Goal: Task Accomplishment & Management: Use online tool/utility

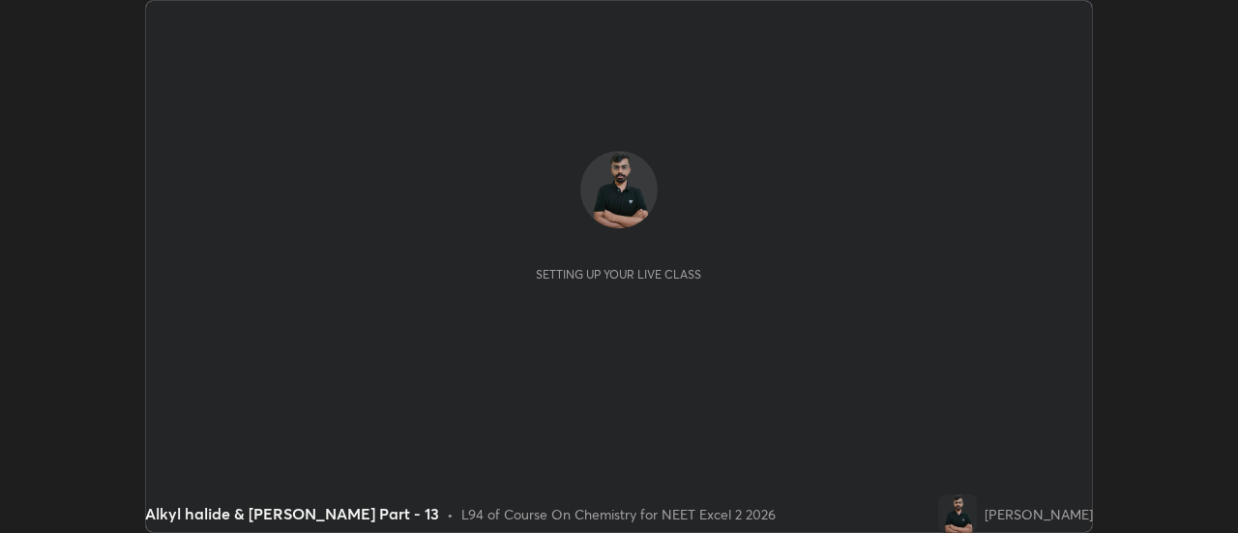
scroll to position [533, 1237]
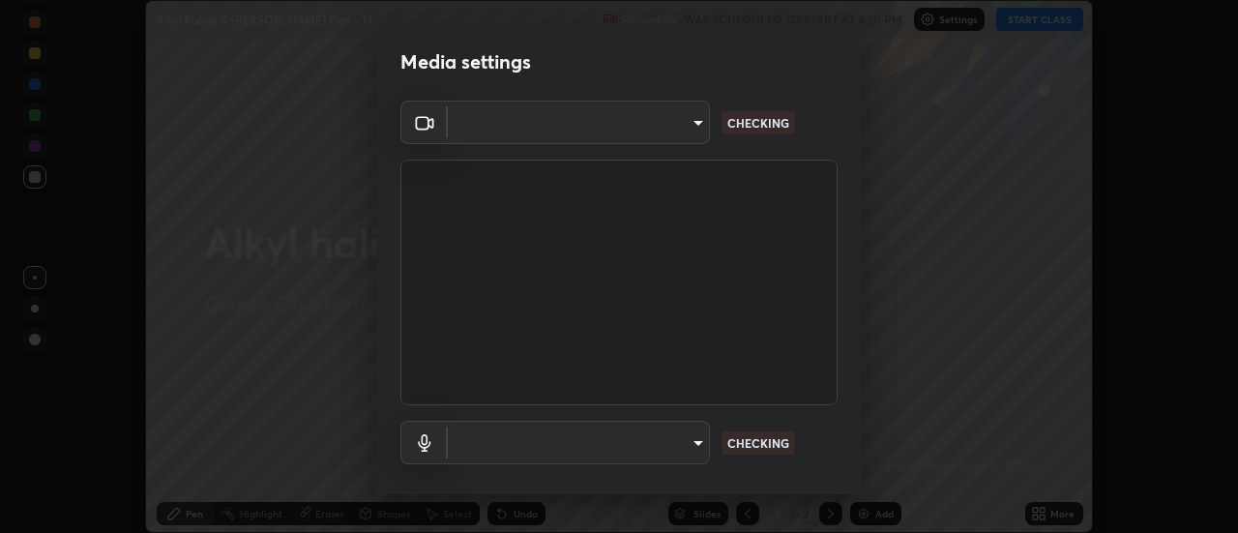
type input "4c72da43d9f8fe59a3f1c51c15ce5ef4700dc23536a29d5760a7834eb8cafeb2"
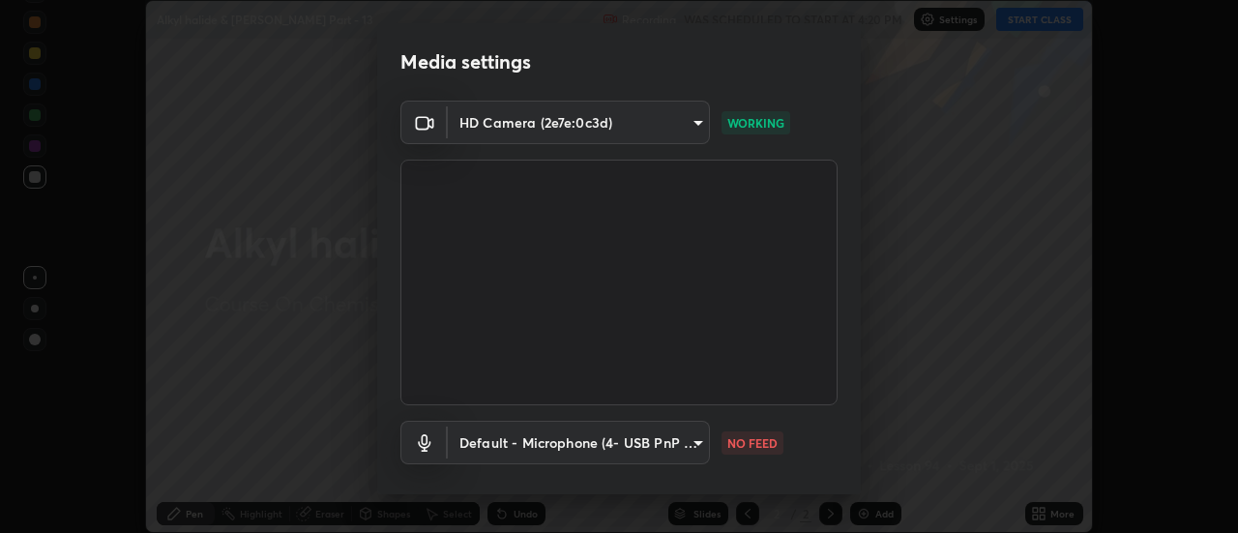
click at [617, 444] on body "Erase all Alkyl halide & [PERSON_NAME] Part - 13 Recording WAS SCHEDULED TO STA…" at bounding box center [619, 266] width 1238 height 533
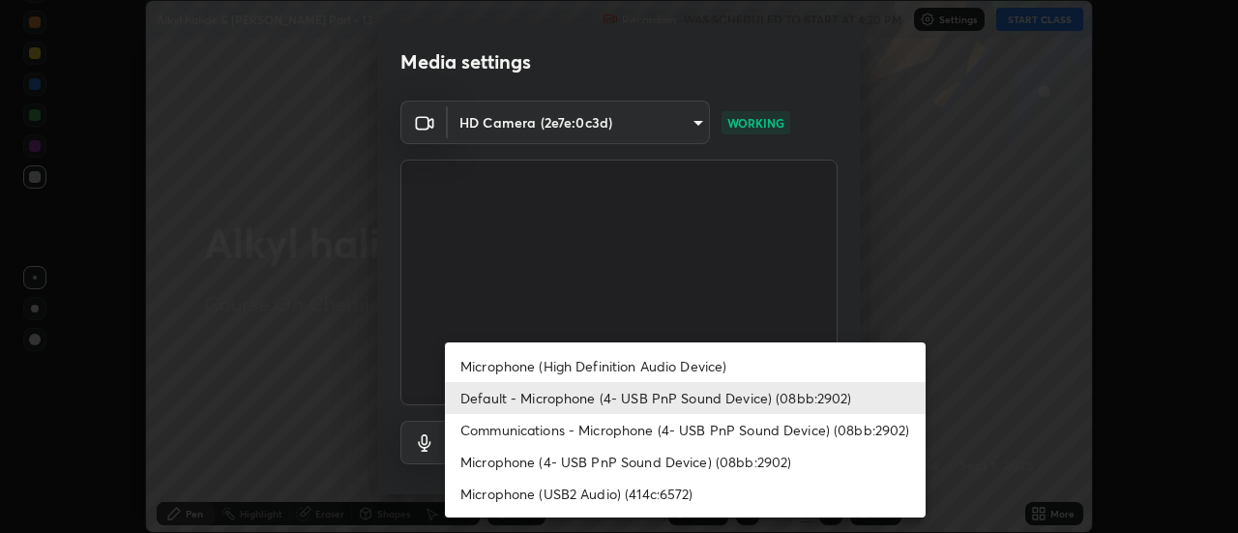
click at [494, 367] on li "Microphone (High Definition Audio Device)" at bounding box center [685, 366] width 481 height 32
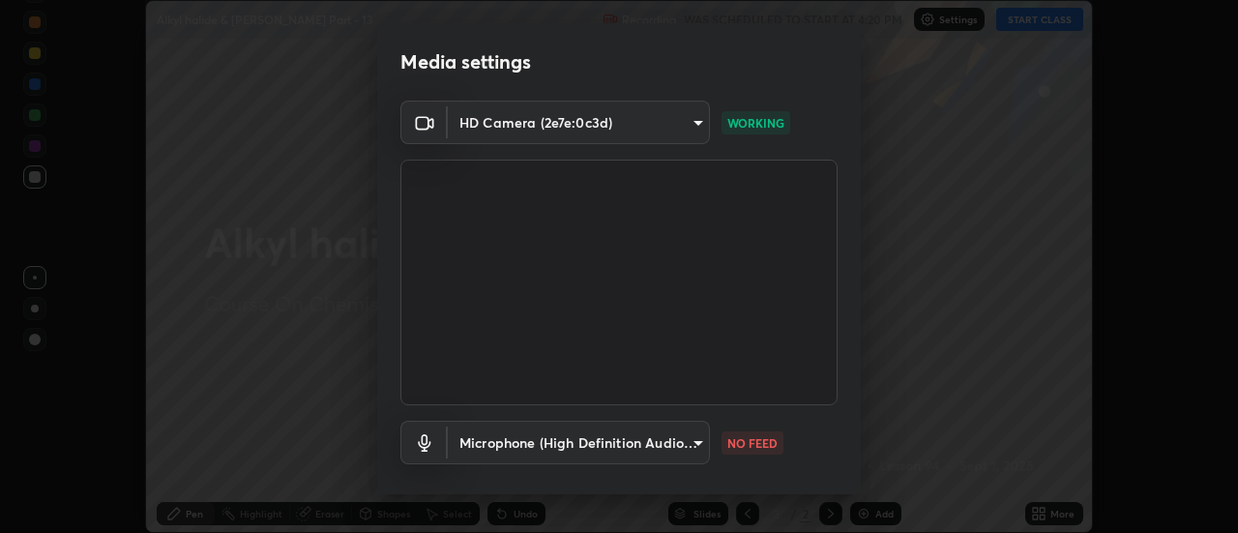
click at [490, 448] on body "Erase all Alkyl halide & [PERSON_NAME] Part - 13 Recording WAS SCHEDULED TO STA…" at bounding box center [619, 266] width 1238 height 533
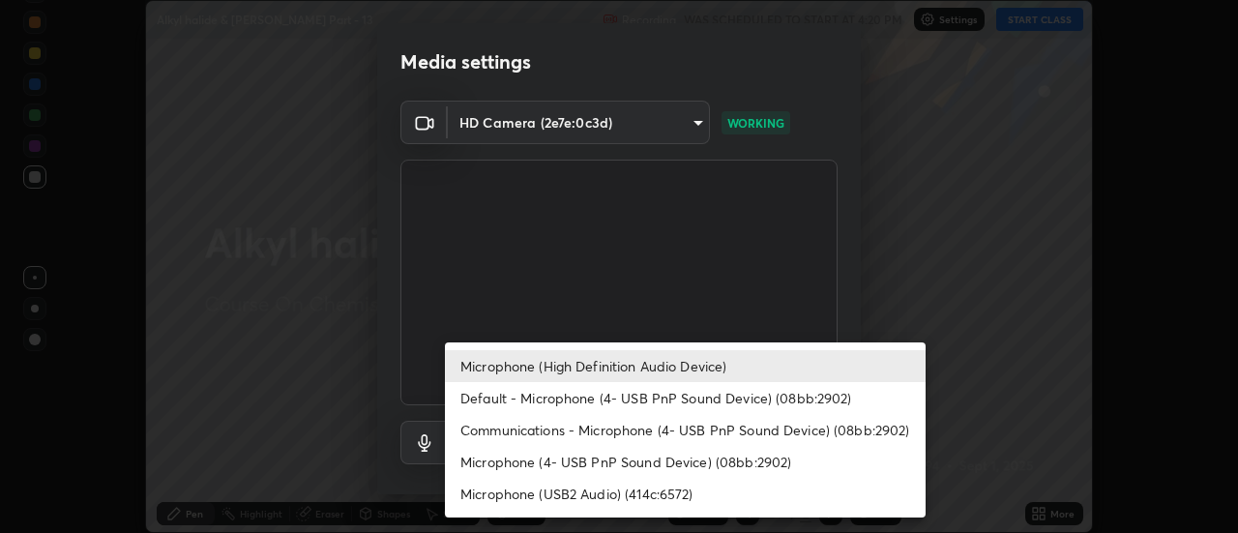
click at [485, 397] on li "Default - Microphone (4- USB PnP Sound Device) (08bb:2902)" at bounding box center [685, 398] width 481 height 32
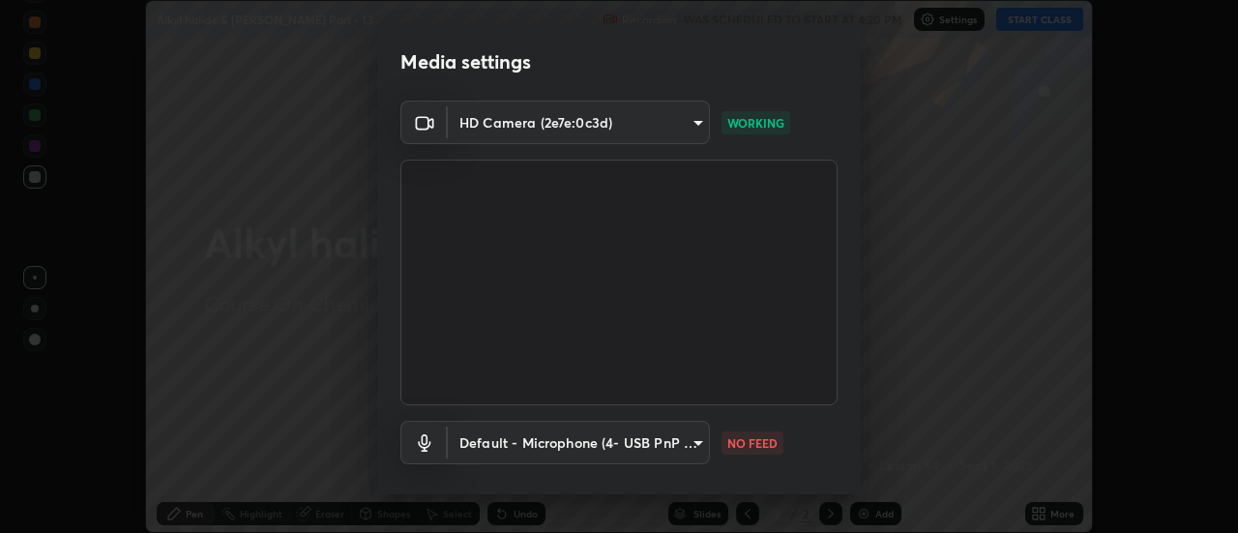
type input "default"
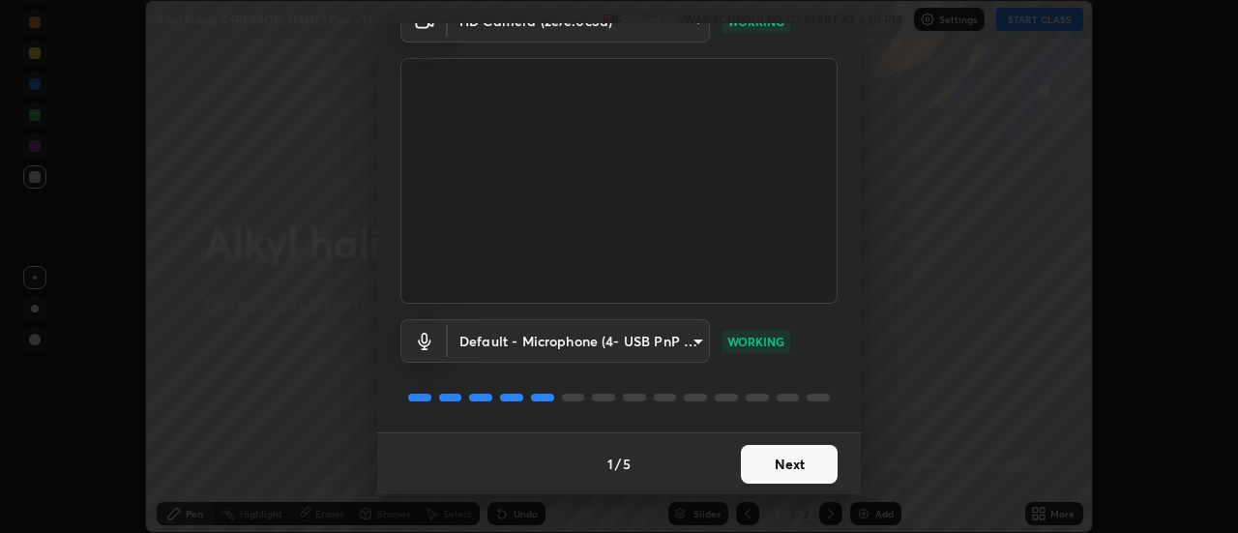
click at [772, 477] on button "Next" at bounding box center [789, 464] width 97 height 39
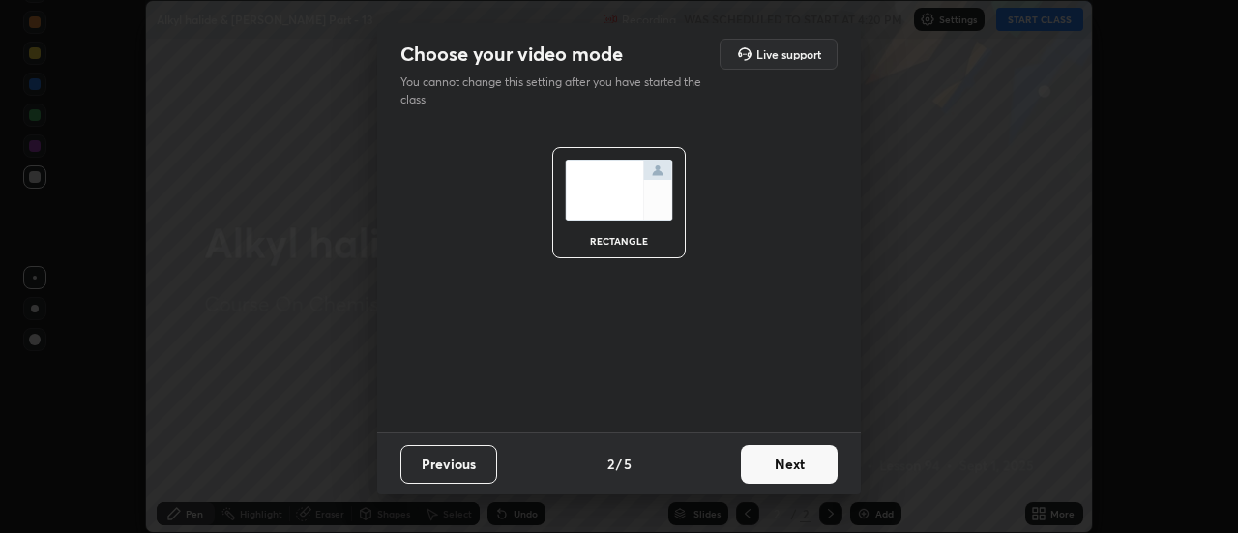
scroll to position [0, 0]
click at [799, 471] on button "Next" at bounding box center [789, 464] width 97 height 39
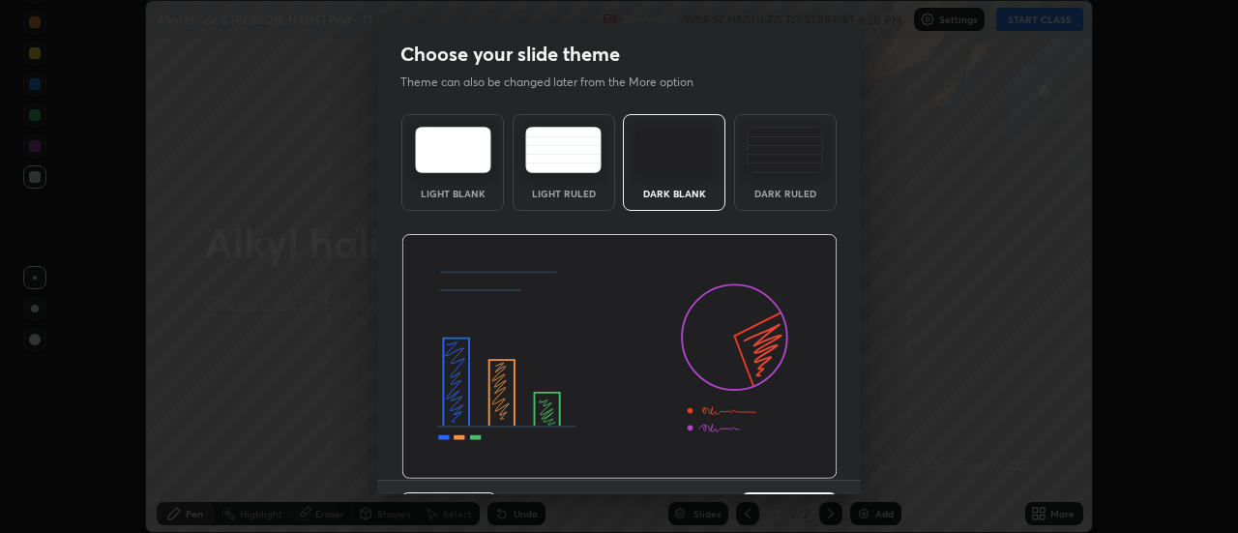
scroll to position [47, 0]
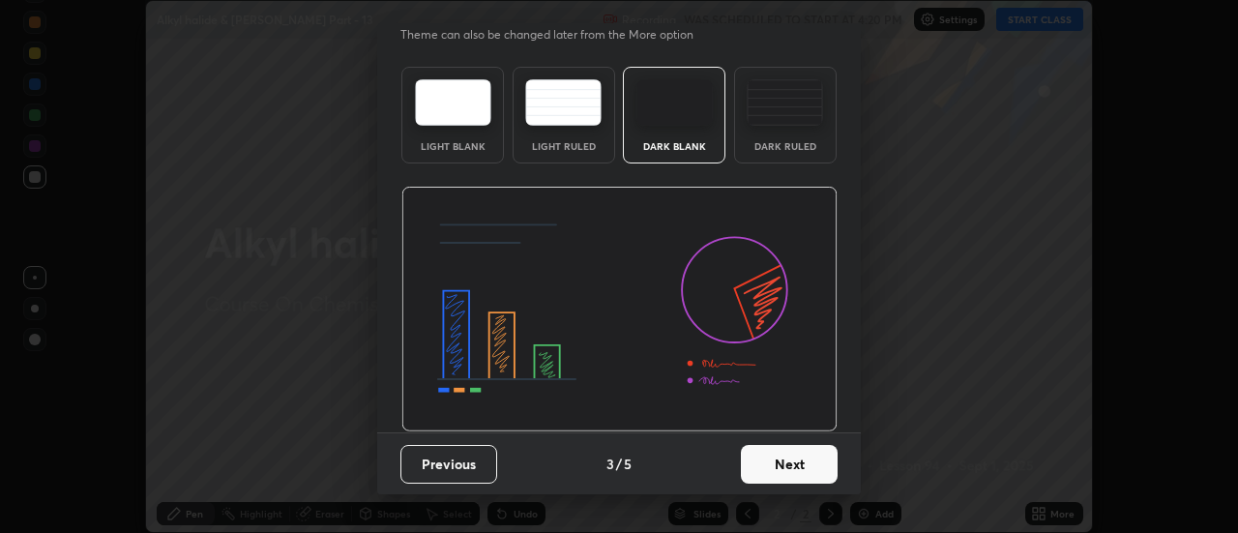
click at [784, 474] on button "Next" at bounding box center [789, 464] width 97 height 39
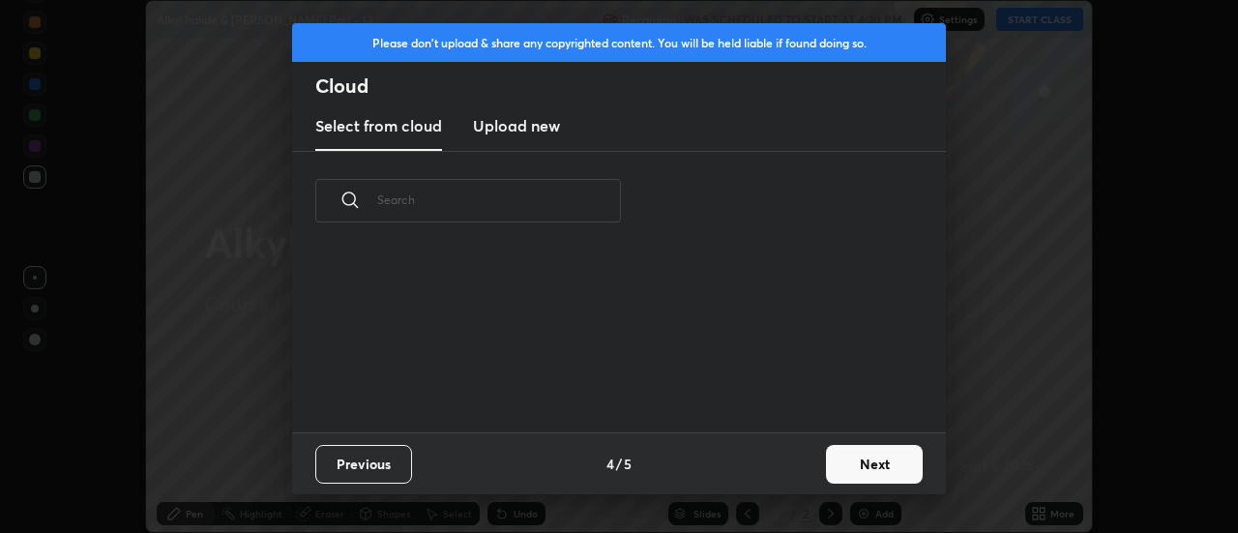
click at [860, 473] on button "Next" at bounding box center [874, 464] width 97 height 39
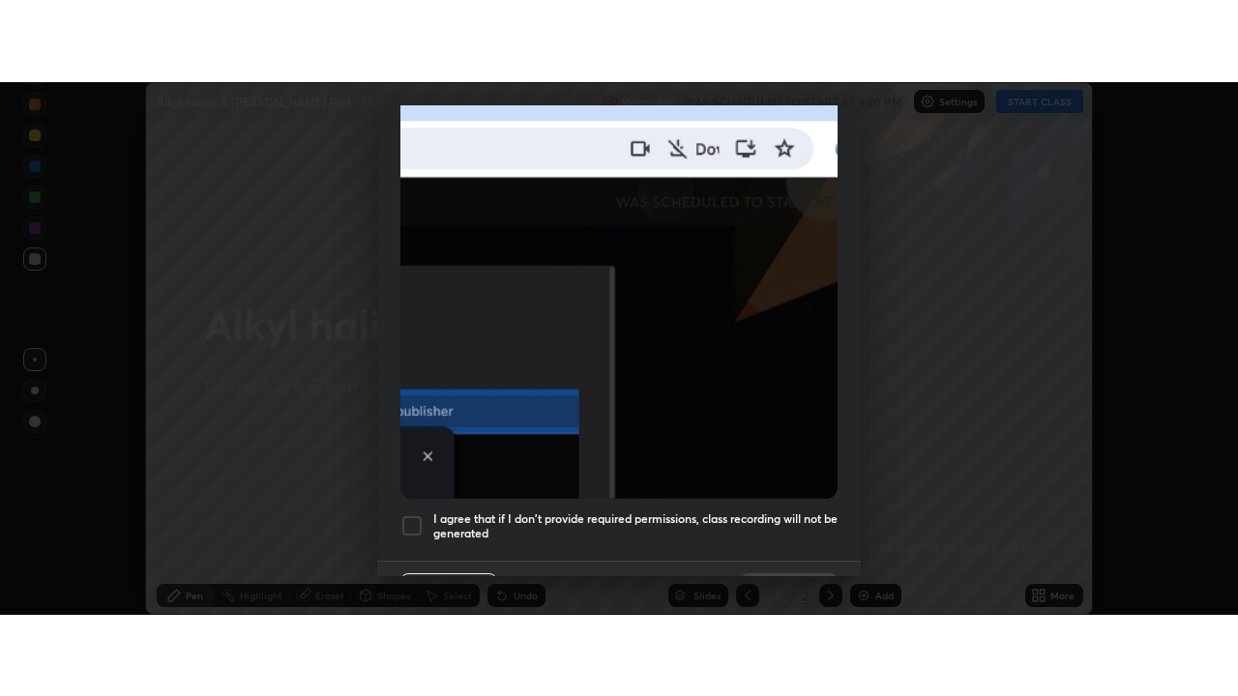
scroll to position [496, 0]
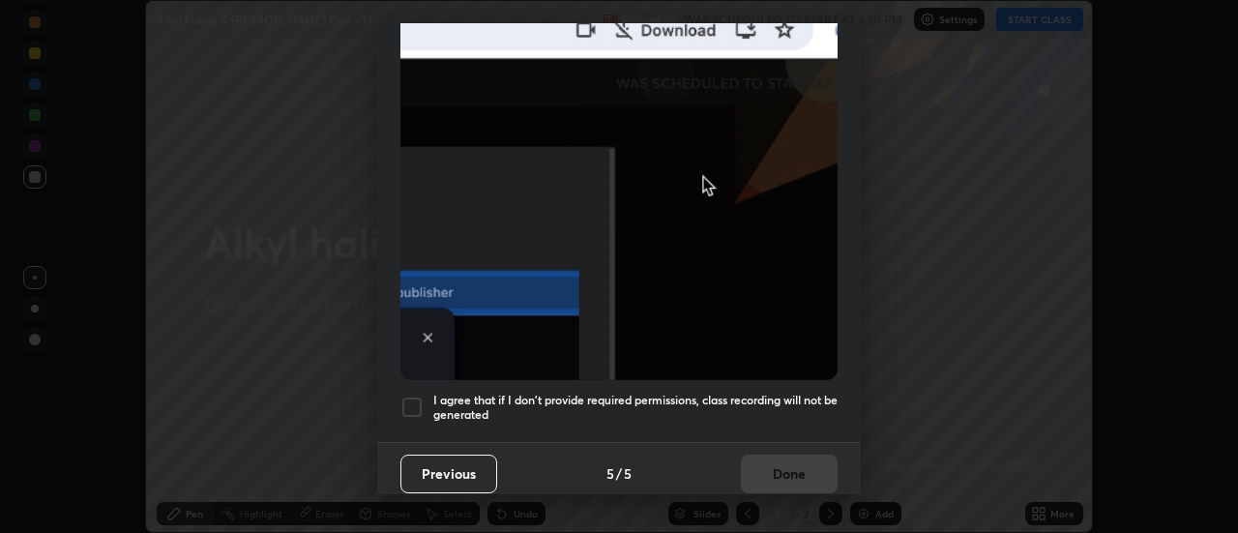
click at [409, 400] on div at bounding box center [411, 406] width 23 height 23
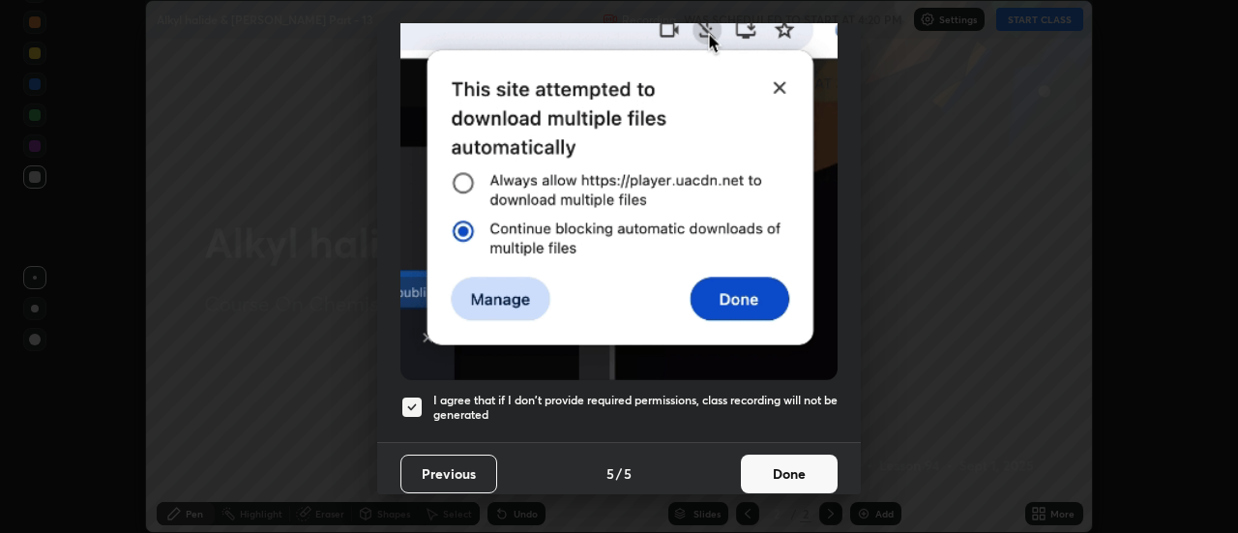
click at [760, 463] on button "Done" at bounding box center [789, 473] width 97 height 39
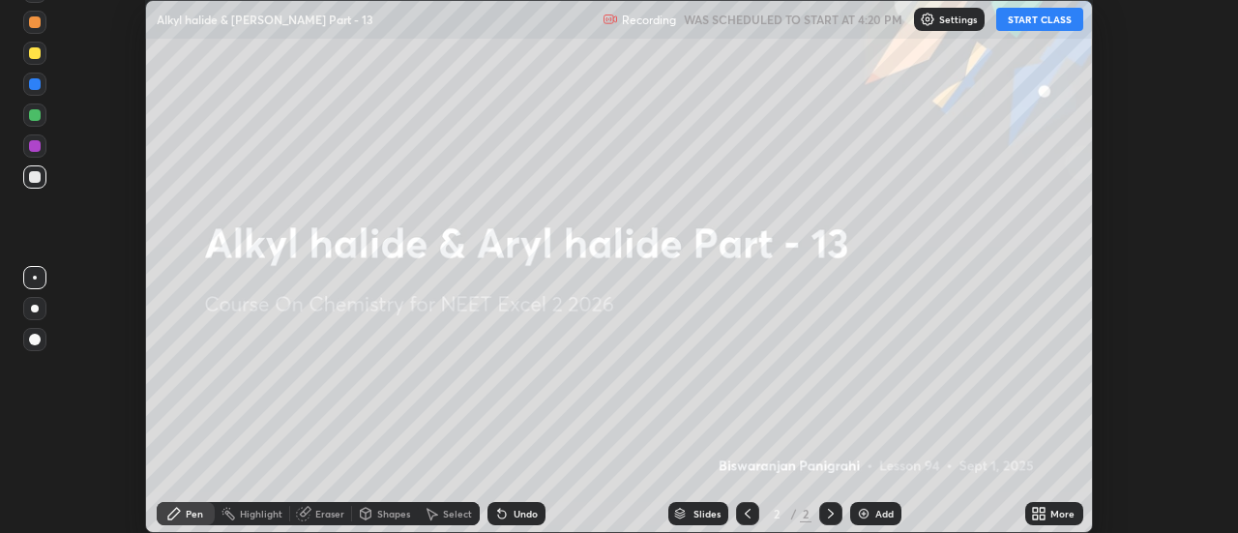
click at [1042, 516] on icon at bounding box center [1042, 516] width 5 height 5
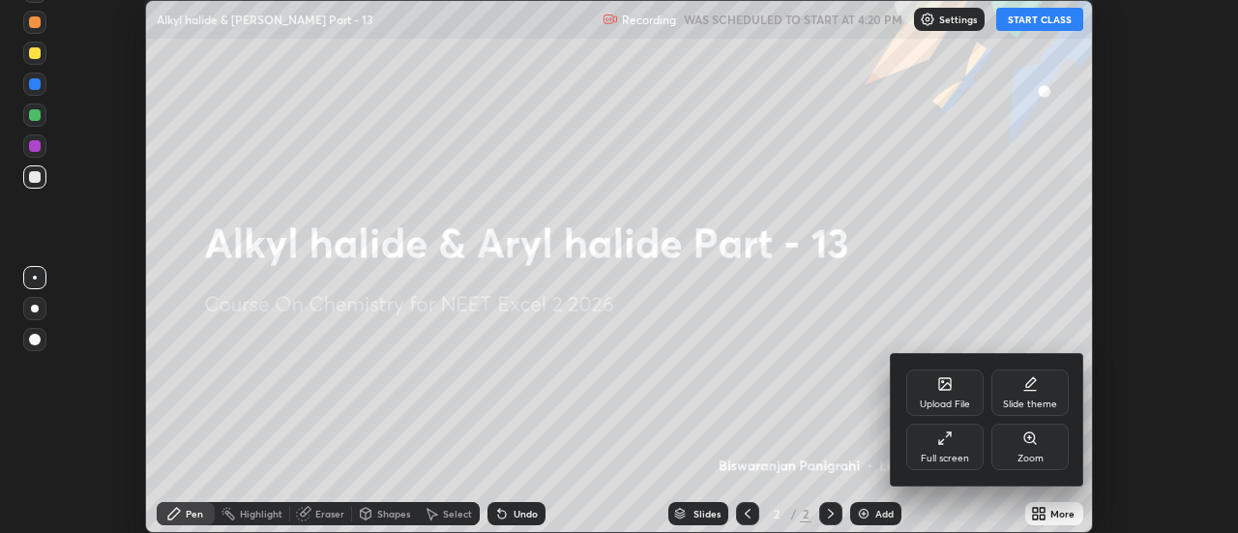
click at [950, 454] on div "Full screen" at bounding box center [944, 458] width 48 height 10
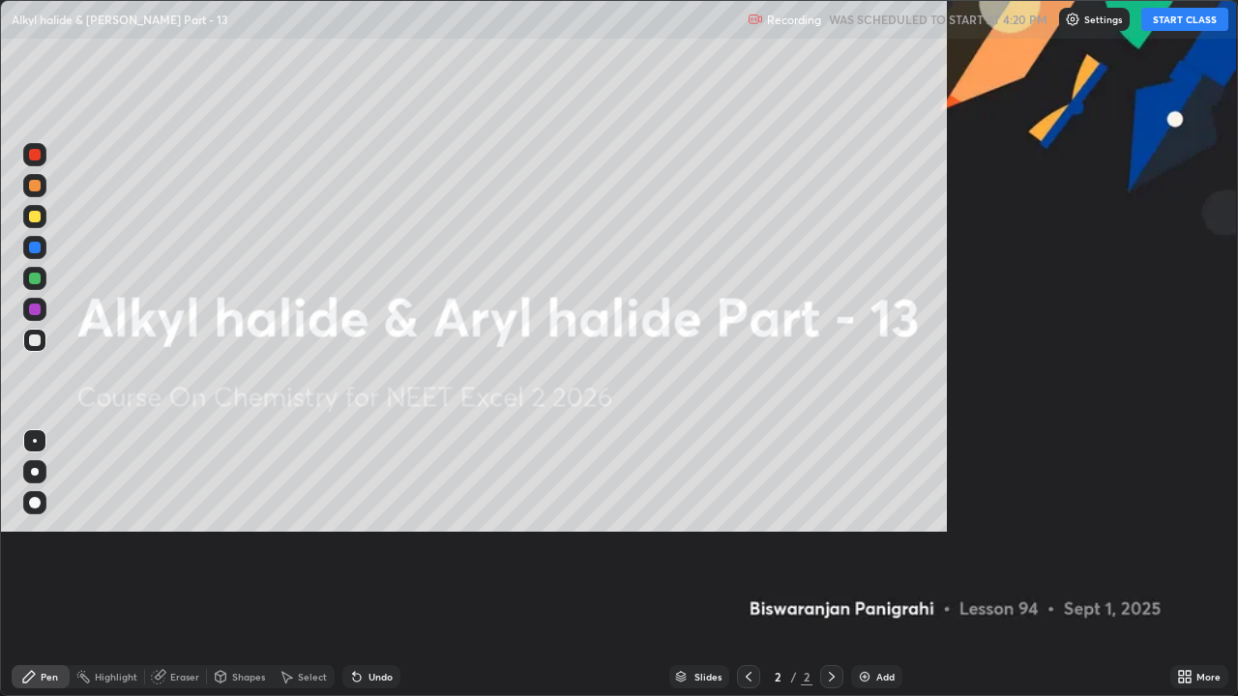
scroll to position [696, 1238]
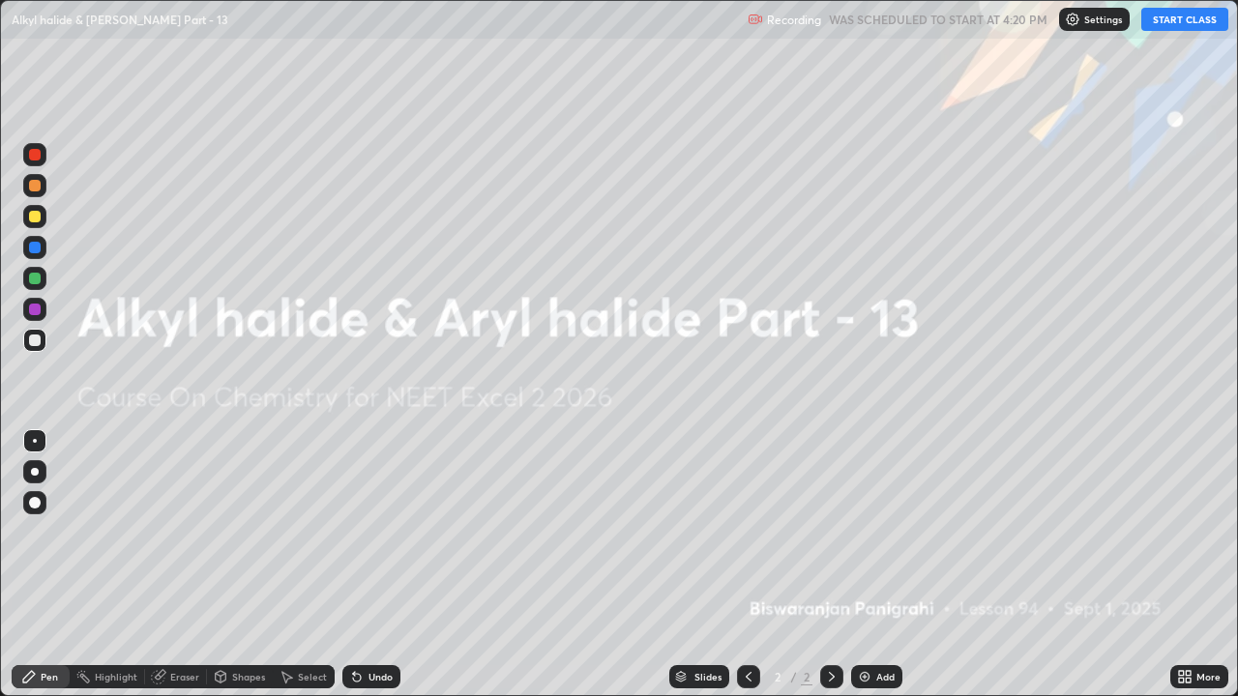
click at [862, 532] on div "Add" at bounding box center [876, 676] width 51 height 23
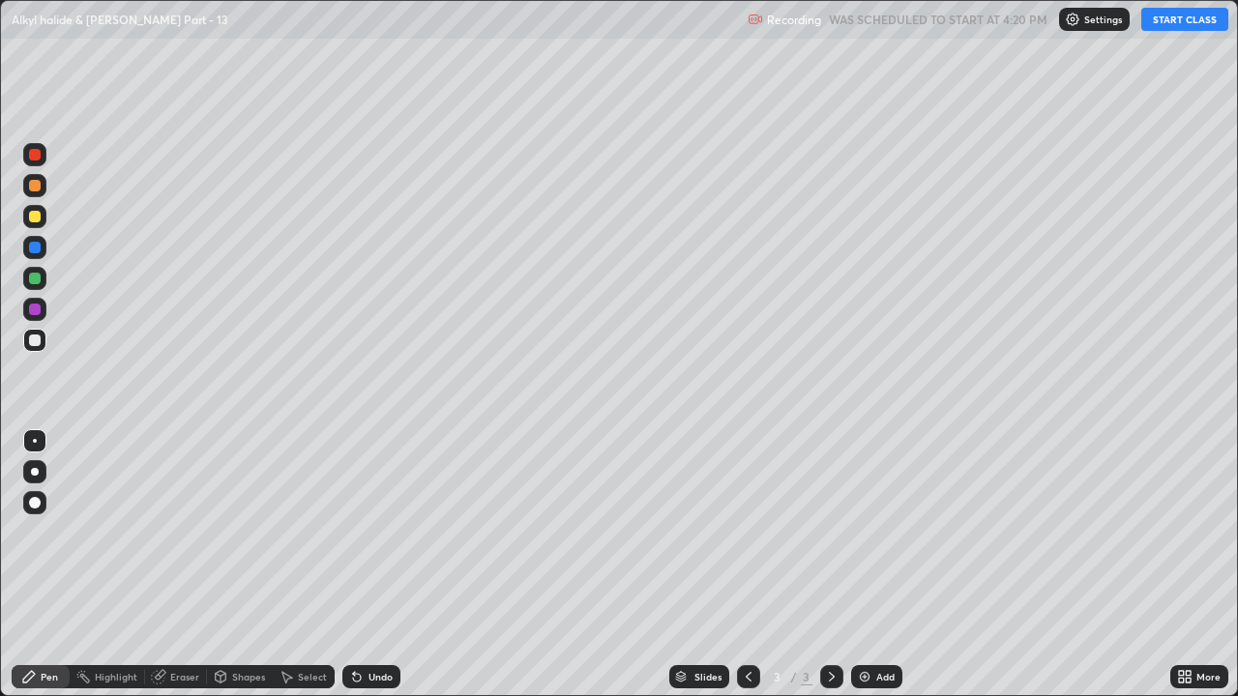
click at [1168, 25] on button "START CLASS" at bounding box center [1184, 19] width 87 height 23
click at [38, 185] on div at bounding box center [35, 186] width 12 height 12
click at [43, 222] on div at bounding box center [34, 216] width 23 height 23
click at [43, 341] on div at bounding box center [34, 340] width 23 height 23
click at [40, 274] on div at bounding box center [35, 279] width 12 height 12
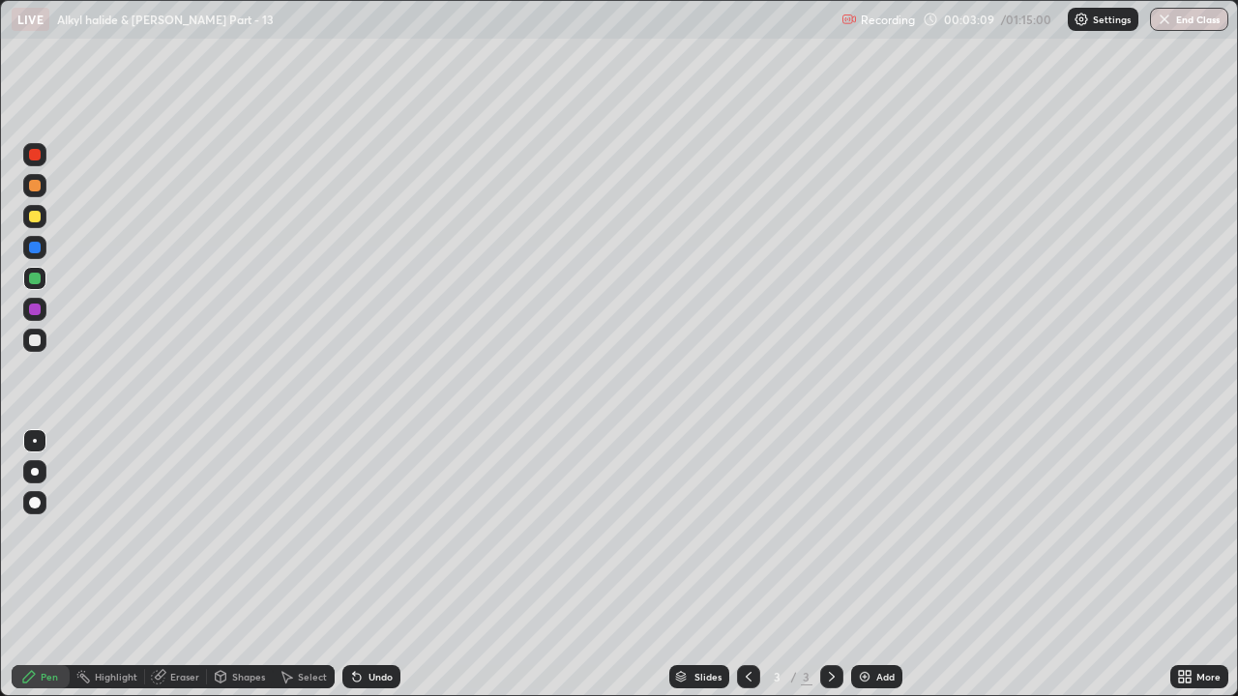
click at [37, 348] on div at bounding box center [34, 340] width 23 height 23
click at [44, 222] on div at bounding box center [34, 216] width 23 height 23
click at [36, 344] on div at bounding box center [35, 341] width 12 height 12
click at [377, 532] on div "Undo" at bounding box center [380, 677] width 24 height 10
click at [40, 224] on div at bounding box center [34, 216] width 23 height 23
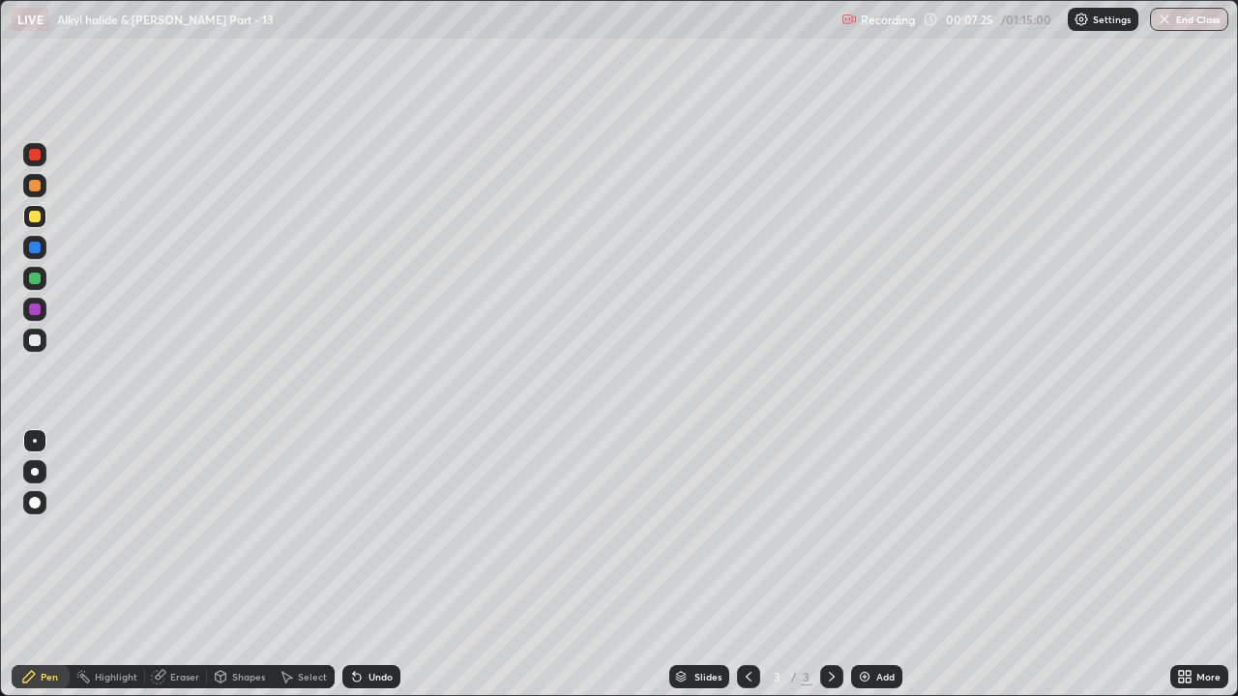
click at [382, 532] on div "Undo" at bounding box center [380, 677] width 24 height 10
click at [375, 532] on div "Undo" at bounding box center [380, 677] width 24 height 10
click at [371, 532] on div "Undo" at bounding box center [380, 677] width 24 height 10
click at [372, 532] on div "Undo" at bounding box center [380, 677] width 24 height 10
click at [371, 532] on div "Undo" at bounding box center [380, 677] width 24 height 10
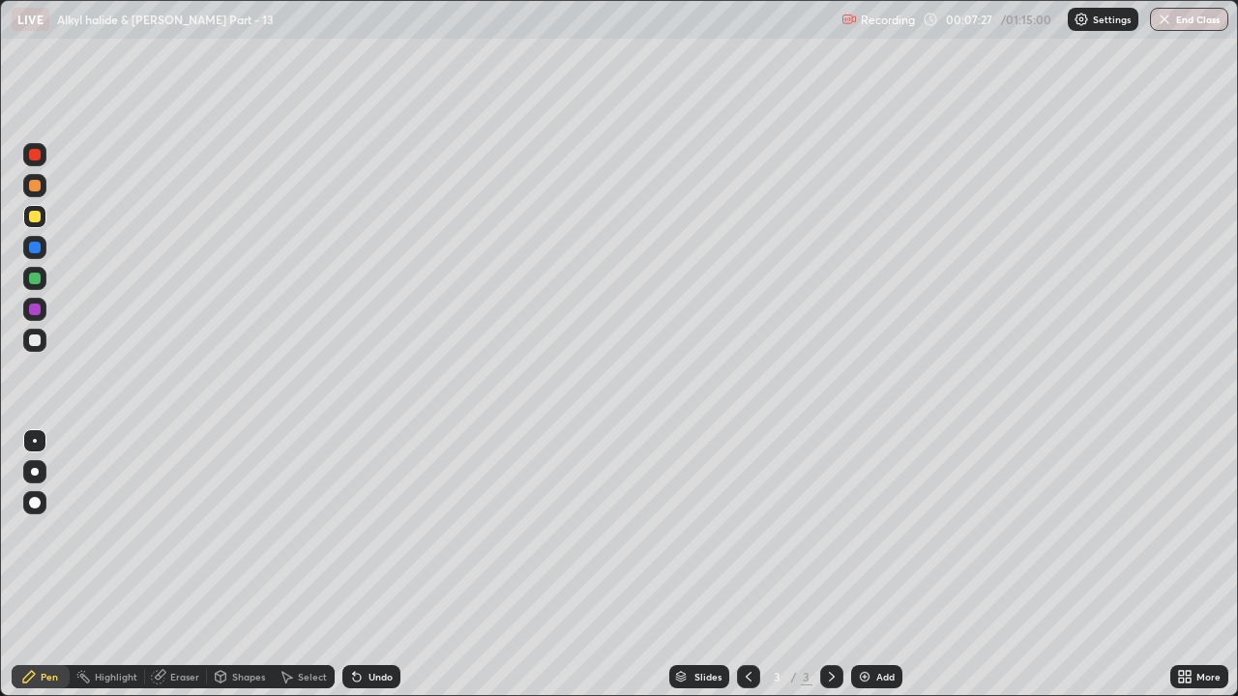
click at [374, 532] on div "Undo" at bounding box center [380, 677] width 24 height 10
click at [44, 342] on div at bounding box center [34, 340] width 23 height 23
click at [376, 532] on div "Undo" at bounding box center [380, 677] width 24 height 10
click at [373, 532] on div "Undo" at bounding box center [380, 677] width 24 height 10
click at [386, 532] on div "Undo" at bounding box center [380, 677] width 24 height 10
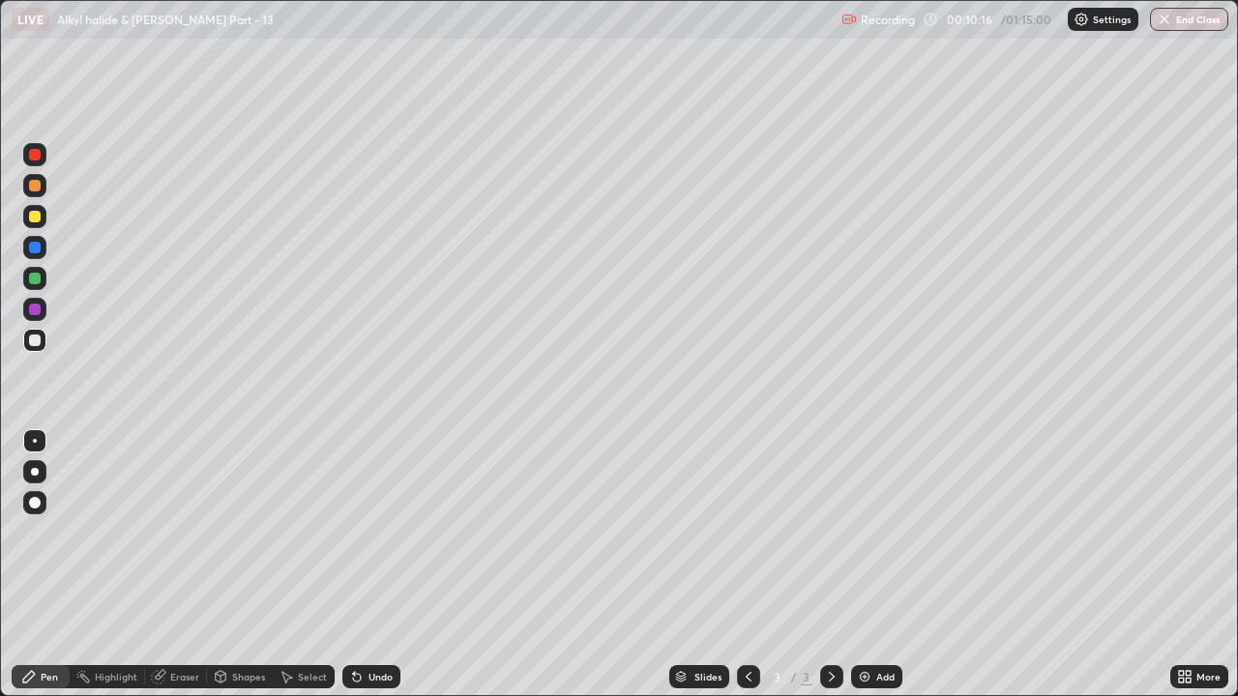
click at [379, 532] on div "Undo" at bounding box center [380, 677] width 24 height 10
click at [380, 532] on div "Undo" at bounding box center [380, 677] width 24 height 10
click at [386, 532] on div "Undo" at bounding box center [380, 677] width 24 height 10
click at [42, 219] on div at bounding box center [34, 216] width 23 height 23
click at [884, 532] on div "Add" at bounding box center [885, 677] width 18 height 10
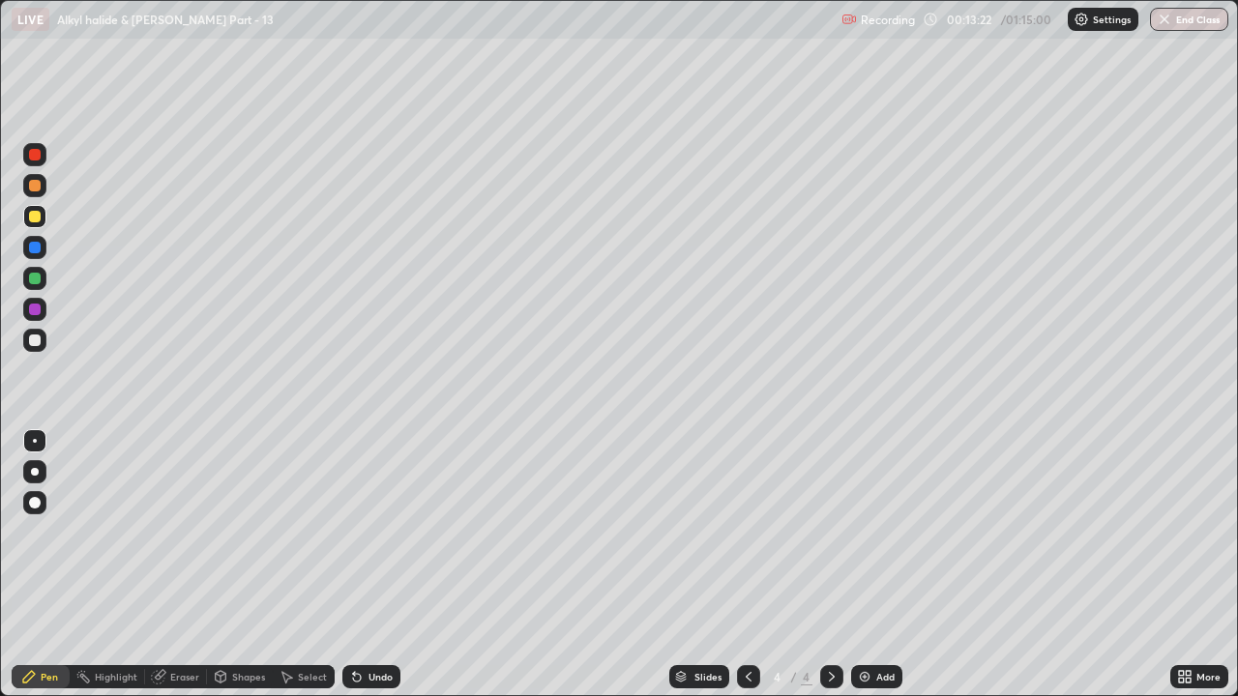
click at [42, 347] on div at bounding box center [34, 340] width 23 height 23
click at [36, 217] on div at bounding box center [35, 217] width 12 height 12
click at [42, 342] on div at bounding box center [34, 340] width 23 height 23
click at [37, 223] on div at bounding box center [34, 216] width 23 height 23
click at [373, 532] on div "Undo" at bounding box center [380, 677] width 24 height 10
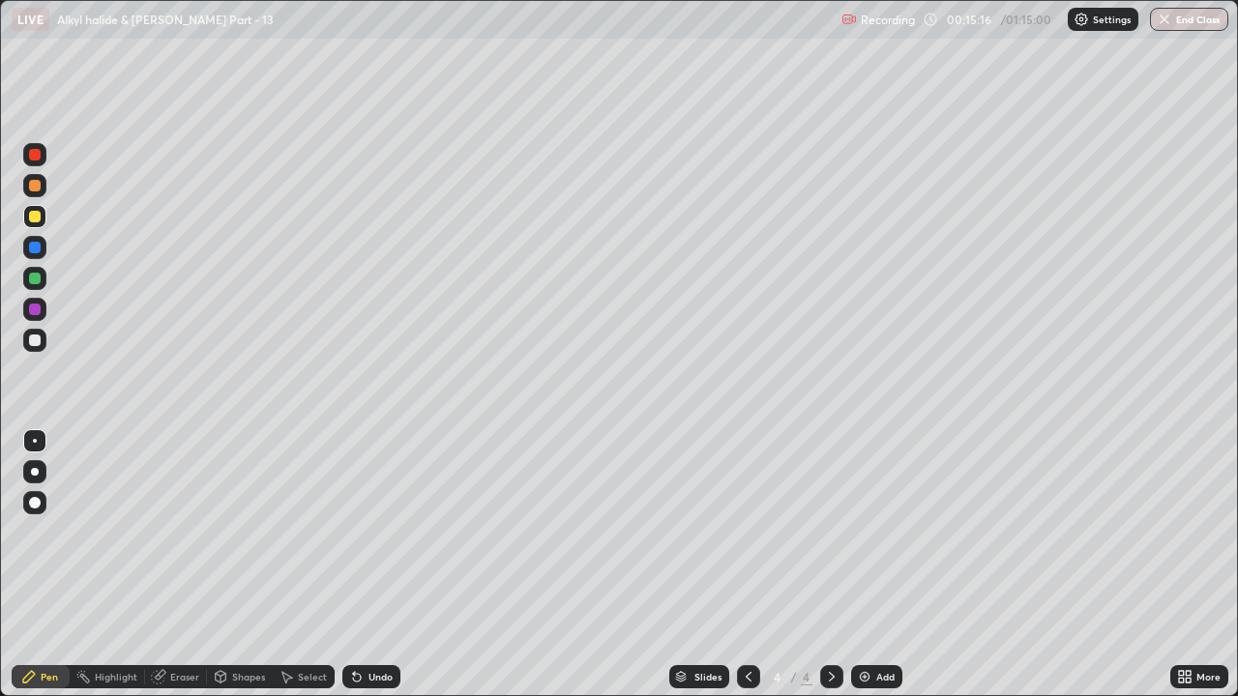
click at [383, 532] on div "Undo" at bounding box center [380, 677] width 24 height 10
click at [45, 345] on div at bounding box center [34, 340] width 23 height 23
click at [744, 532] on div at bounding box center [748, 676] width 23 height 23
click at [827, 532] on icon at bounding box center [831, 676] width 15 height 15
click at [746, 532] on icon at bounding box center [748, 676] width 15 height 15
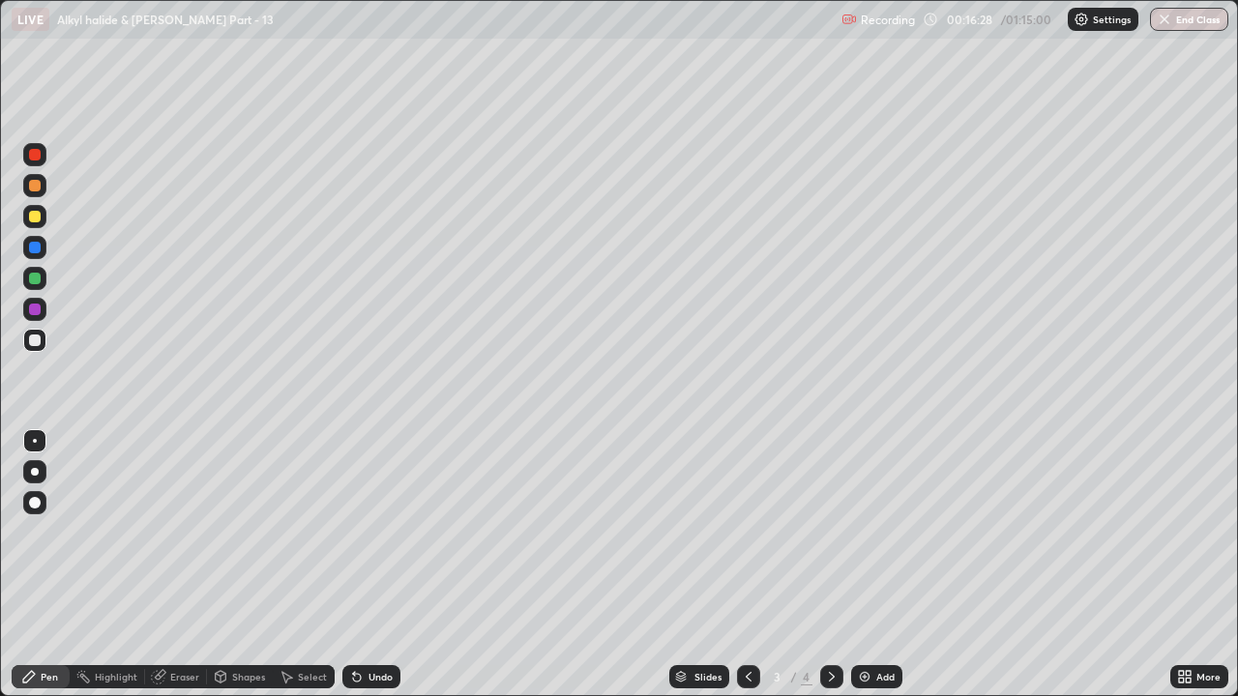
click at [830, 532] on icon at bounding box center [831, 676] width 15 height 15
click at [43, 342] on div at bounding box center [34, 340] width 23 height 23
click at [43, 281] on div at bounding box center [34, 278] width 23 height 23
click at [170, 532] on div "Eraser" at bounding box center [184, 677] width 29 height 10
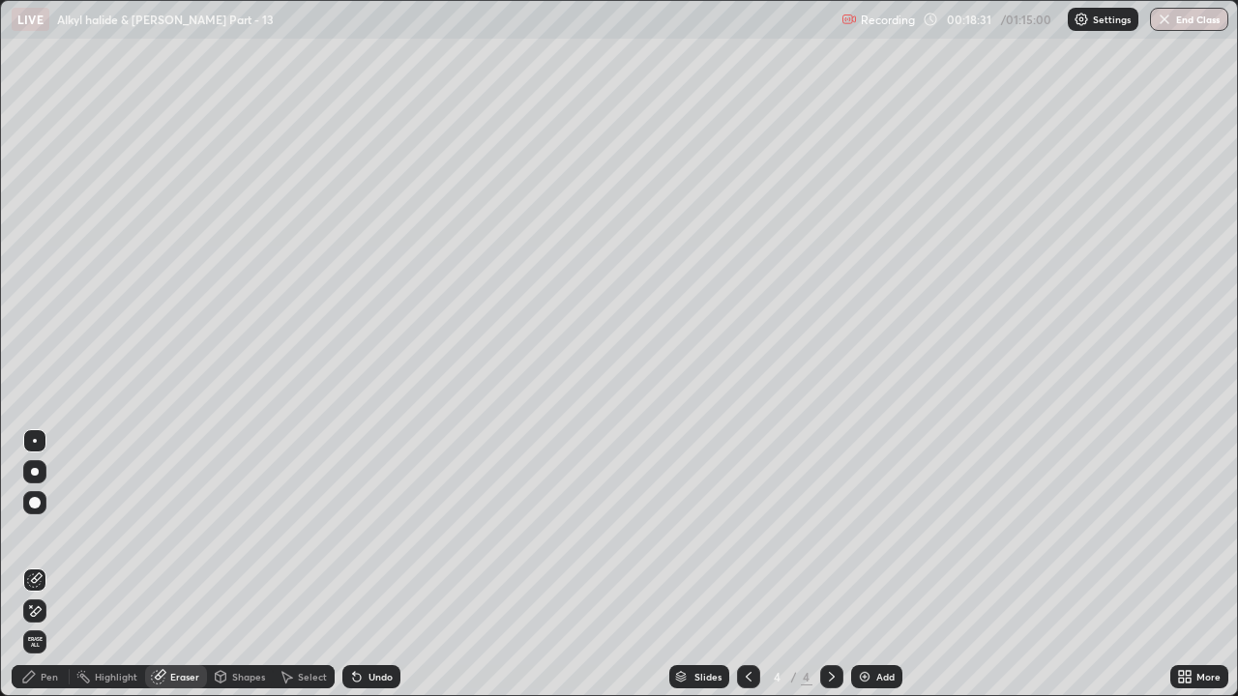
click at [46, 532] on div "Pen" at bounding box center [49, 677] width 17 height 10
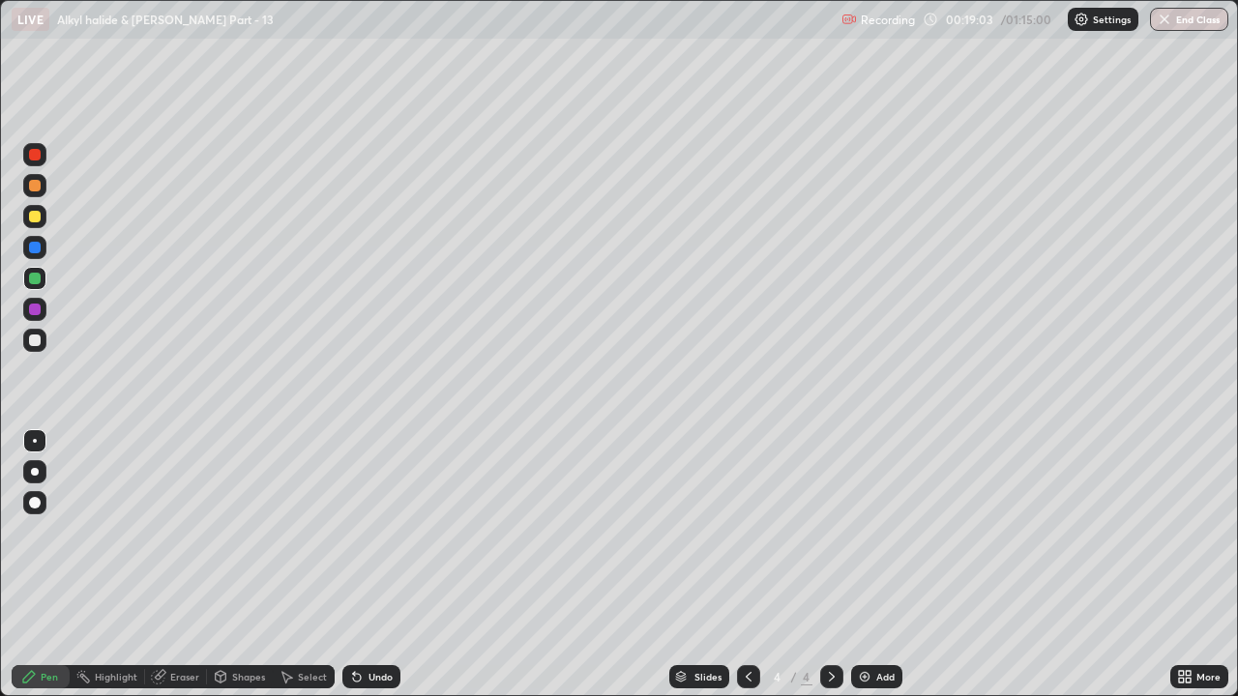
click at [39, 336] on div at bounding box center [35, 341] width 12 height 12
click at [354, 532] on icon at bounding box center [357, 678] width 8 height 8
click at [36, 216] on div at bounding box center [35, 217] width 12 height 12
click at [858, 532] on img at bounding box center [864, 676] width 15 height 15
click at [37, 286] on div at bounding box center [34, 278] width 23 height 23
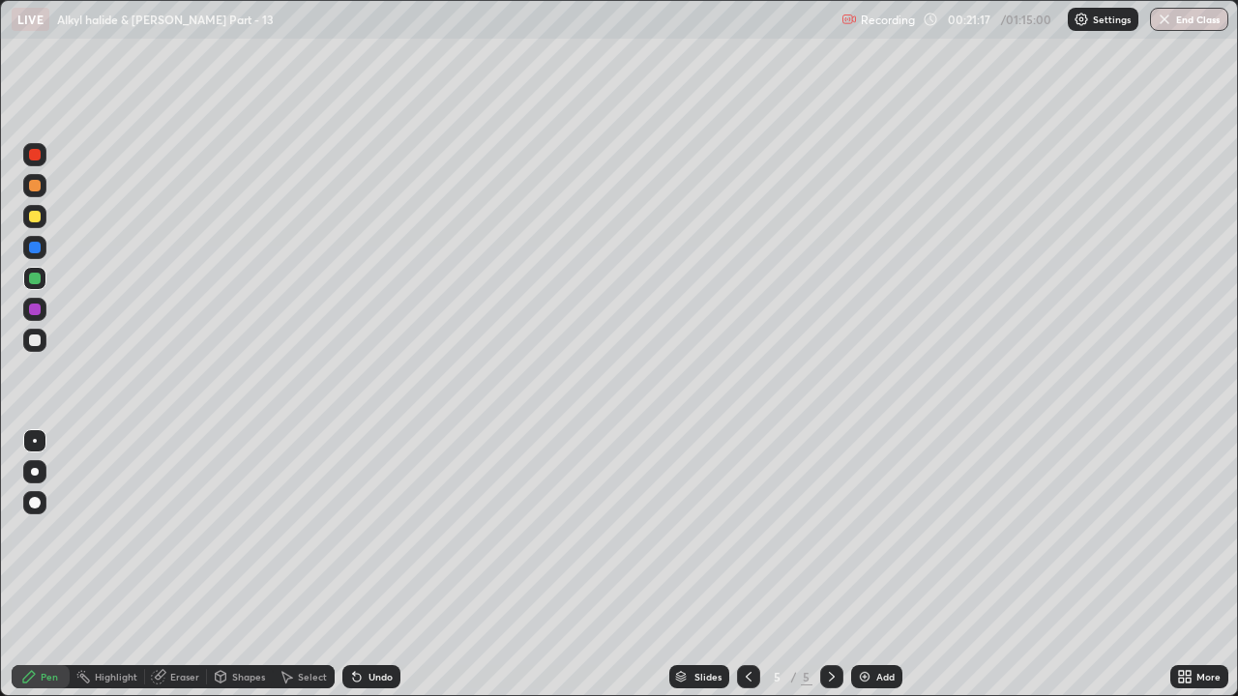
click at [40, 341] on div at bounding box center [35, 341] width 12 height 12
click at [35, 218] on div at bounding box center [35, 217] width 12 height 12
click at [39, 341] on div at bounding box center [35, 341] width 12 height 12
click at [36, 217] on div at bounding box center [35, 217] width 12 height 12
click at [35, 341] on div at bounding box center [35, 341] width 12 height 12
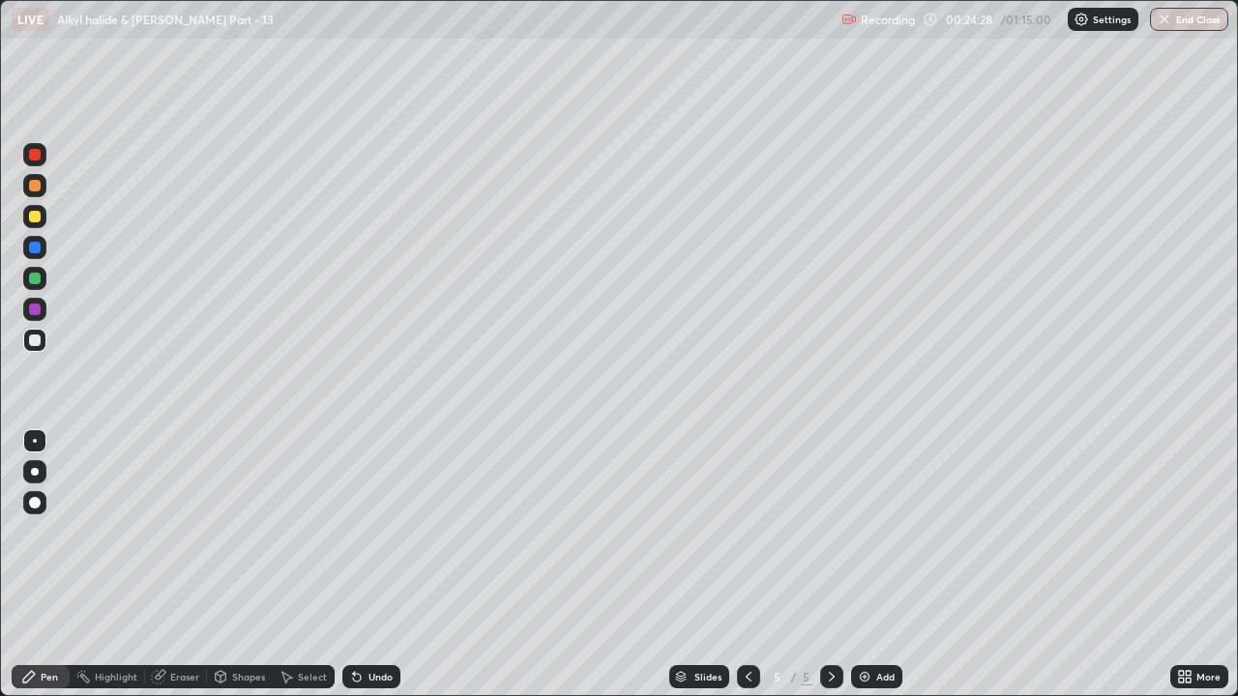
click at [37, 225] on div at bounding box center [34, 216] width 23 height 23
click at [354, 532] on icon at bounding box center [357, 678] width 8 height 8
click at [38, 347] on div at bounding box center [34, 340] width 23 height 23
click at [42, 222] on div at bounding box center [34, 216] width 23 height 23
click at [860, 532] on img at bounding box center [864, 676] width 15 height 15
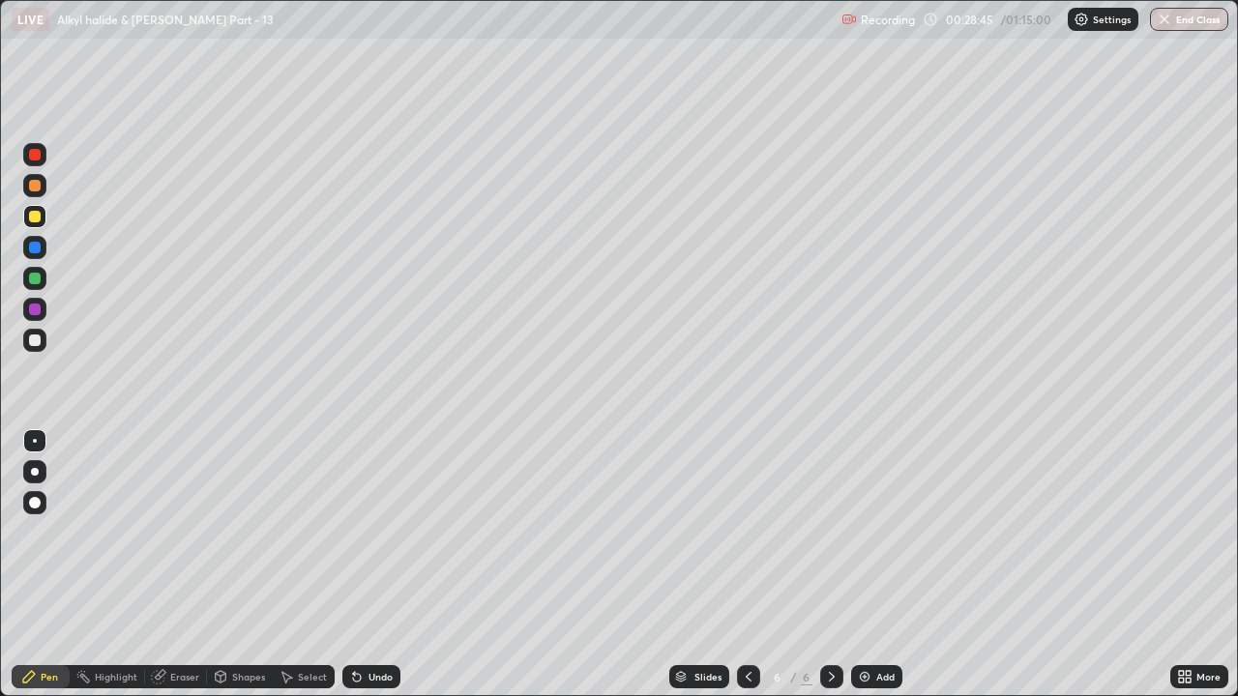
click at [38, 348] on div at bounding box center [34, 340] width 23 height 23
click at [36, 186] on div at bounding box center [35, 186] width 12 height 12
click at [45, 348] on div at bounding box center [34, 340] width 23 height 31
click at [42, 222] on div at bounding box center [34, 216] width 23 height 23
click at [38, 345] on div at bounding box center [35, 341] width 12 height 12
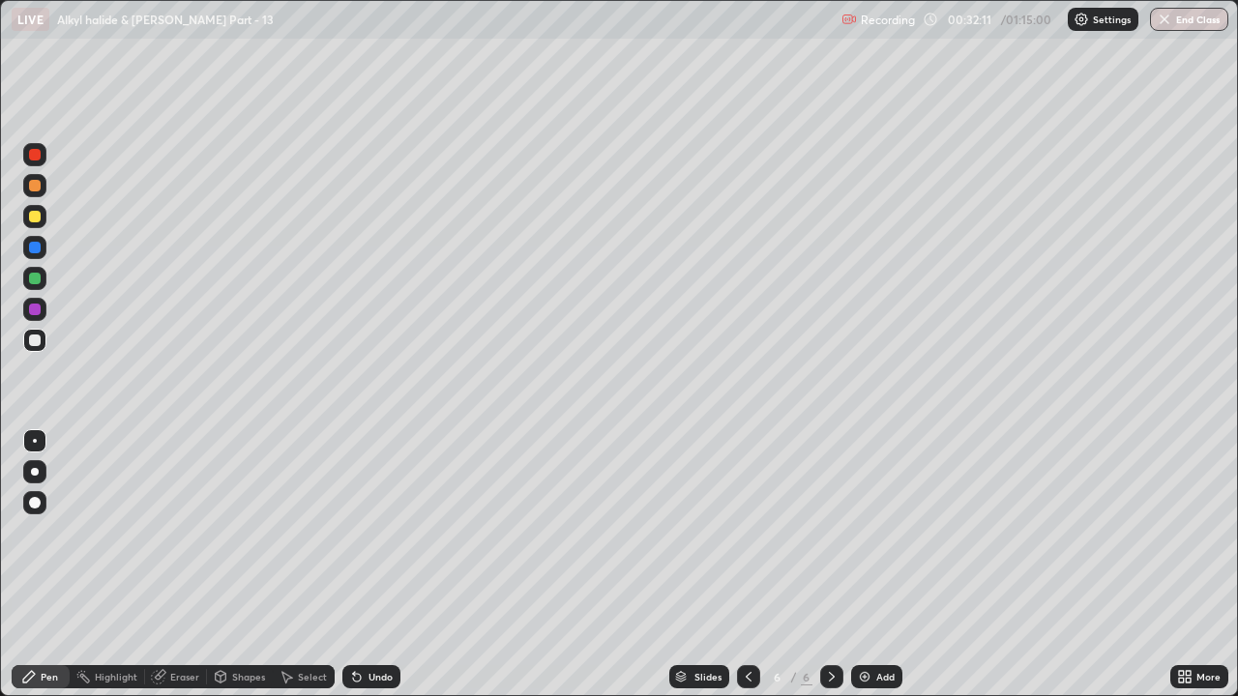
click at [38, 308] on div at bounding box center [35, 310] width 12 height 12
click at [366, 532] on div "Undo" at bounding box center [371, 676] width 58 height 23
click at [368, 532] on div "Undo" at bounding box center [380, 677] width 24 height 10
click at [31, 342] on div at bounding box center [35, 341] width 12 height 12
click at [35, 306] on div at bounding box center [35, 310] width 12 height 12
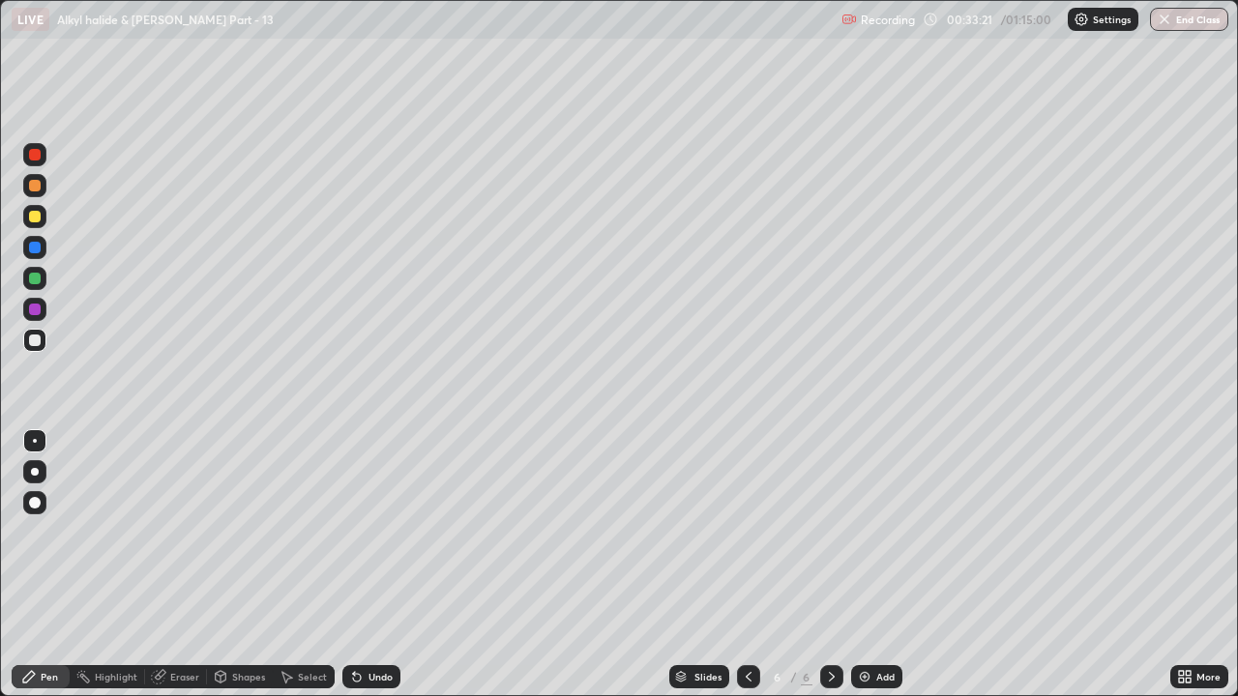
click at [42, 285] on div at bounding box center [34, 278] width 23 height 23
click at [374, 532] on div "Undo" at bounding box center [380, 677] width 24 height 10
click at [397, 532] on div "Undo" at bounding box center [371, 676] width 58 height 23
click at [35, 341] on div at bounding box center [35, 341] width 12 height 12
click at [37, 277] on div at bounding box center [35, 279] width 12 height 12
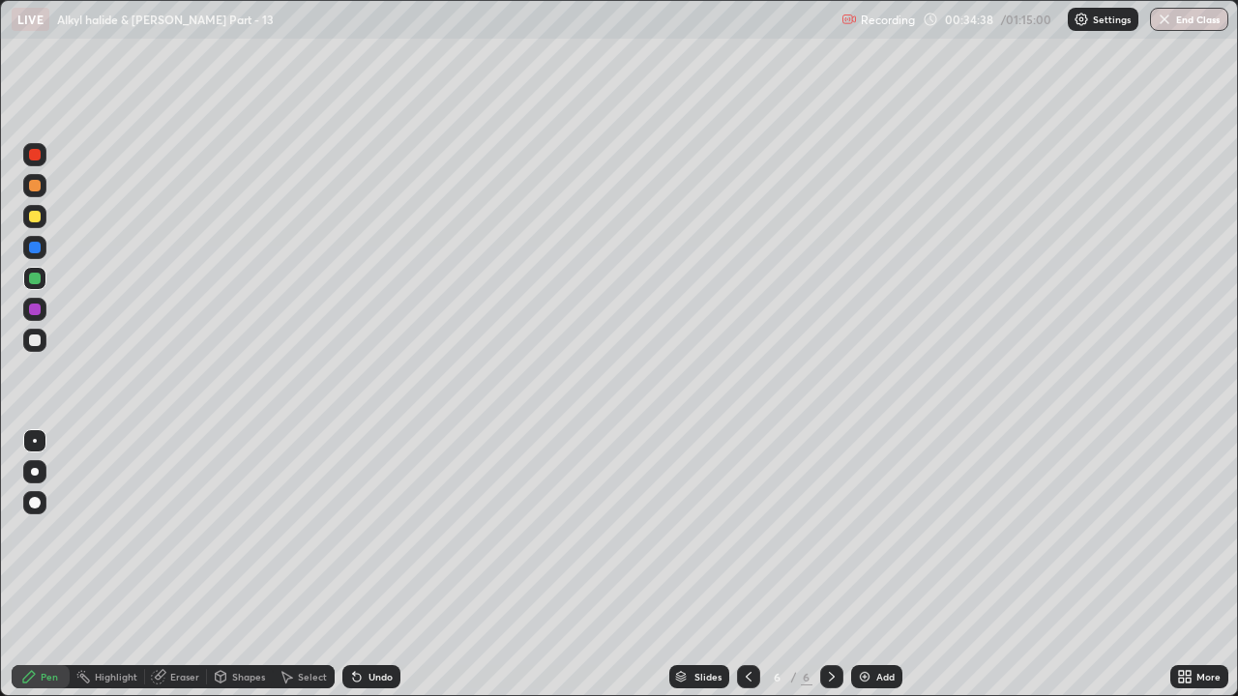
click at [37, 340] on div at bounding box center [35, 341] width 12 height 12
click at [396, 532] on div "Undo" at bounding box center [371, 676] width 58 height 23
click at [381, 532] on div "Undo" at bounding box center [371, 676] width 58 height 23
click at [36, 277] on div at bounding box center [35, 279] width 12 height 12
click at [44, 345] on div at bounding box center [34, 340] width 23 height 23
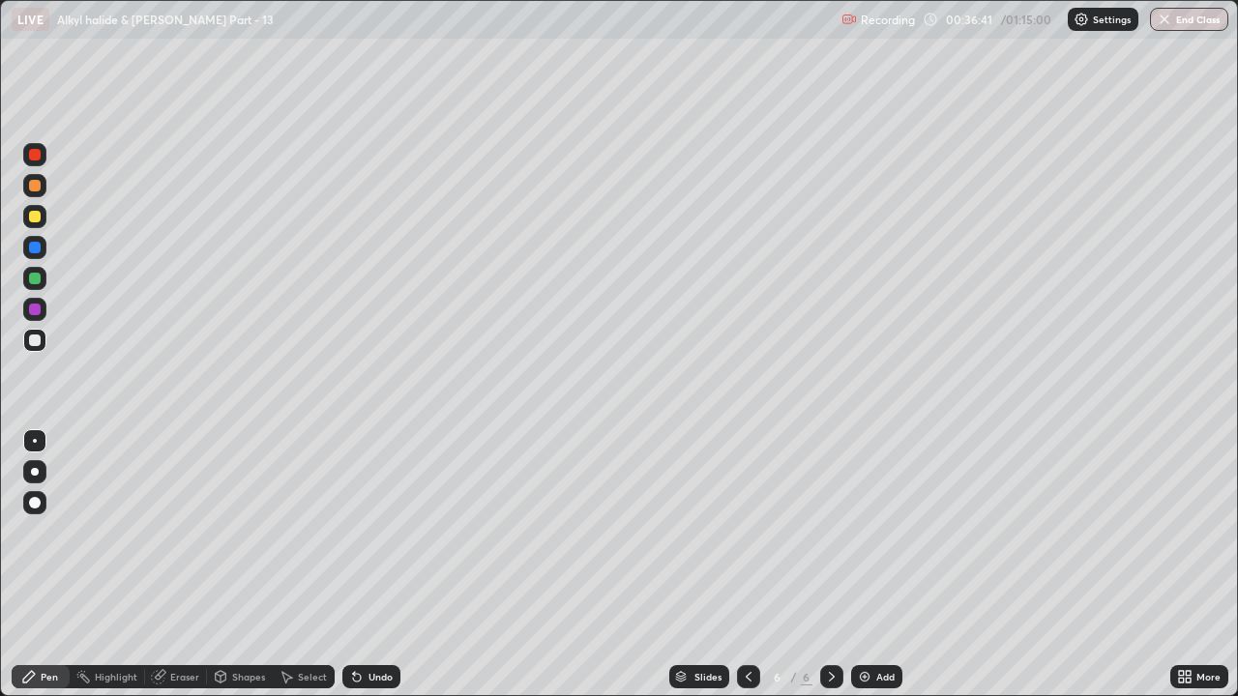
click at [42, 218] on div at bounding box center [34, 216] width 23 height 23
click at [862, 532] on img at bounding box center [864, 676] width 15 height 15
click at [36, 186] on div at bounding box center [35, 186] width 12 height 12
click at [34, 348] on div at bounding box center [34, 340] width 23 height 23
click at [45, 221] on div at bounding box center [34, 216] width 23 height 23
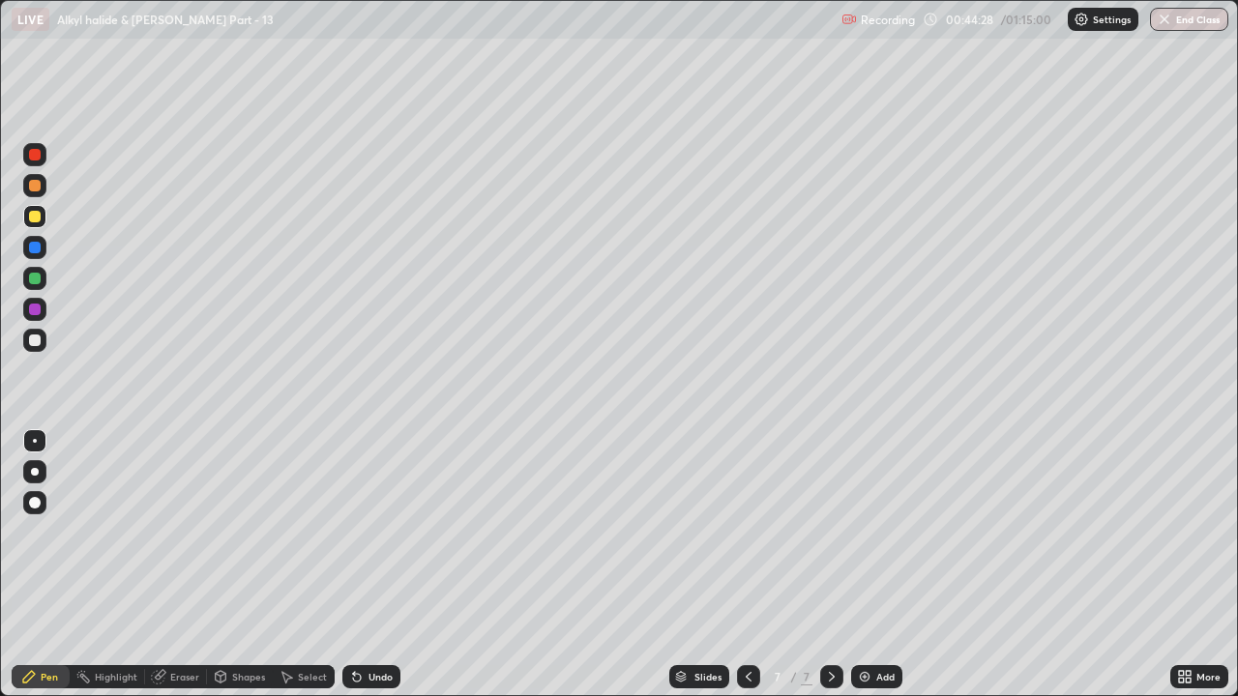
click at [36, 341] on div at bounding box center [35, 341] width 12 height 12
click at [354, 532] on icon at bounding box center [357, 678] width 8 height 8
click at [39, 281] on div at bounding box center [35, 279] width 12 height 12
click at [35, 218] on div at bounding box center [35, 217] width 12 height 12
click at [42, 189] on div at bounding box center [34, 185] width 23 height 23
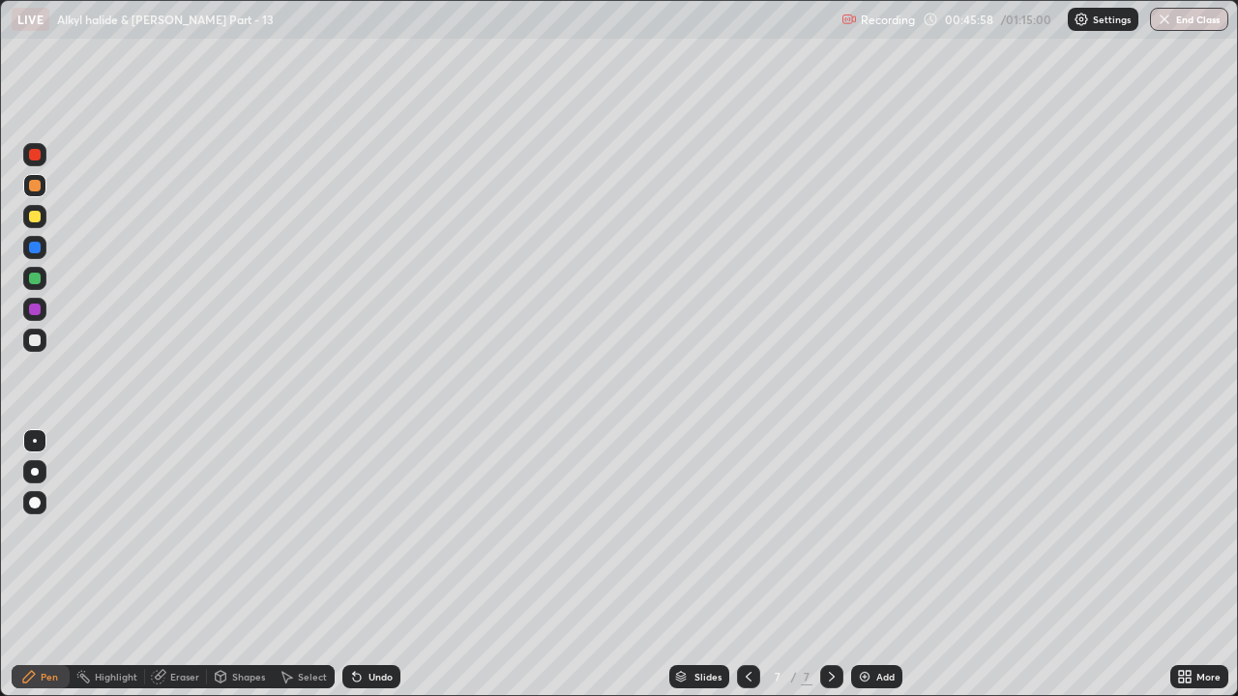
click at [35, 341] on div at bounding box center [35, 341] width 12 height 12
click at [44, 311] on div at bounding box center [34, 309] width 23 height 23
click at [39, 345] on div at bounding box center [35, 341] width 12 height 12
click at [374, 532] on div "Undo" at bounding box center [380, 677] width 24 height 10
click at [372, 532] on div "Undo" at bounding box center [380, 677] width 24 height 10
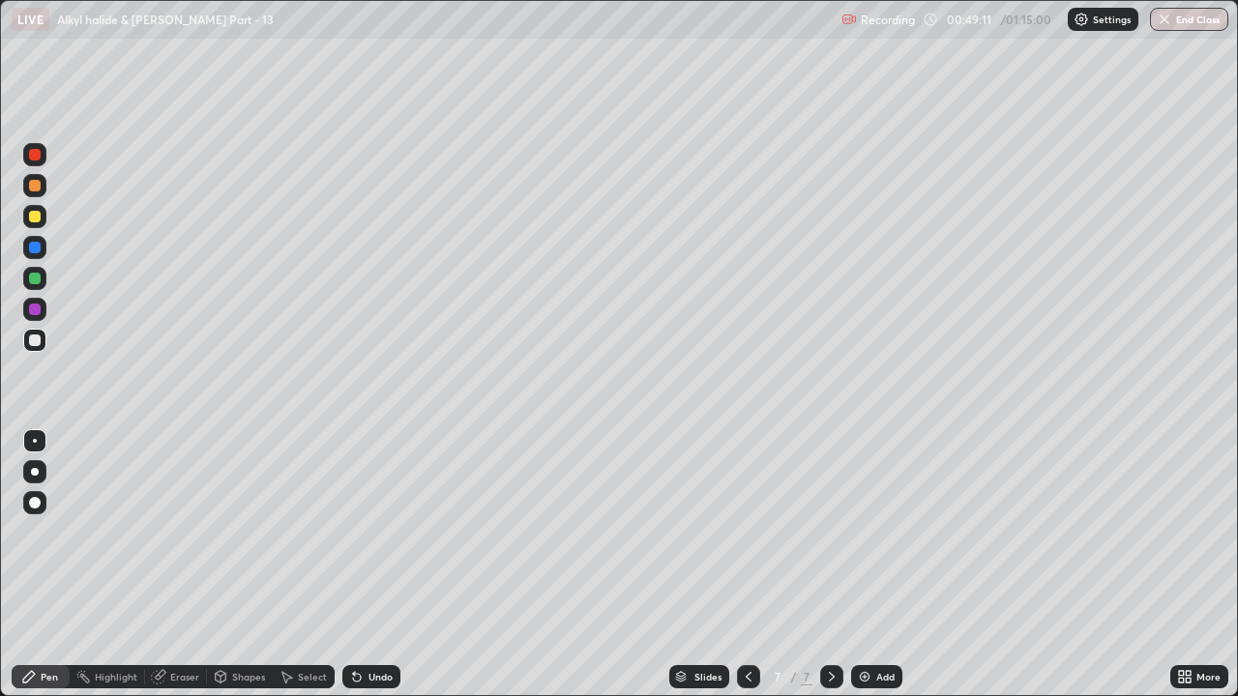
click at [42, 279] on div at bounding box center [34, 278] width 23 height 23
click at [36, 221] on div at bounding box center [35, 217] width 12 height 12
click at [38, 342] on div at bounding box center [35, 341] width 12 height 12
click at [382, 532] on div "Undo" at bounding box center [380, 677] width 24 height 10
click at [863, 532] on img at bounding box center [864, 676] width 15 height 15
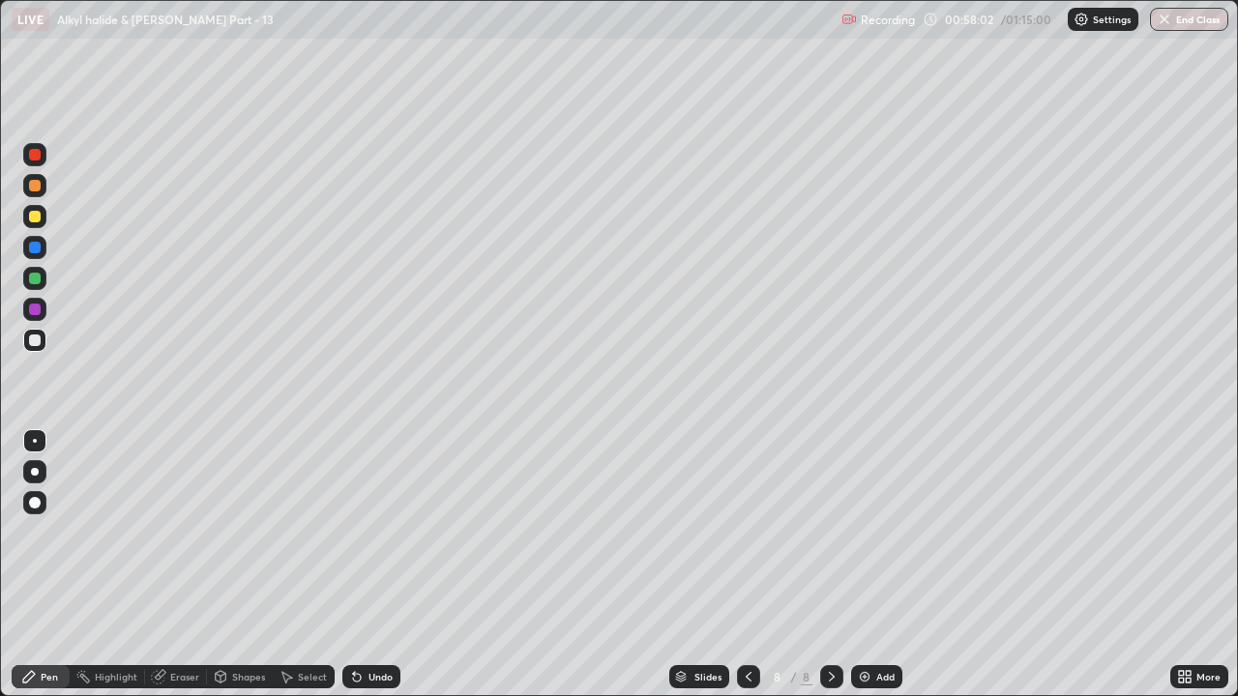
click at [38, 310] on div at bounding box center [35, 310] width 12 height 12
click at [38, 252] on div at bounding box center [35, 248] width 12 height 12
click at [39, 224] on div at bounding box center [34, 216] width 23 height 23
click at [43, 340] on div at bounding box center [34, 340] width 23 height 23
click at [35, 218] on div at bounding box center [35, 217] width 12 height 12
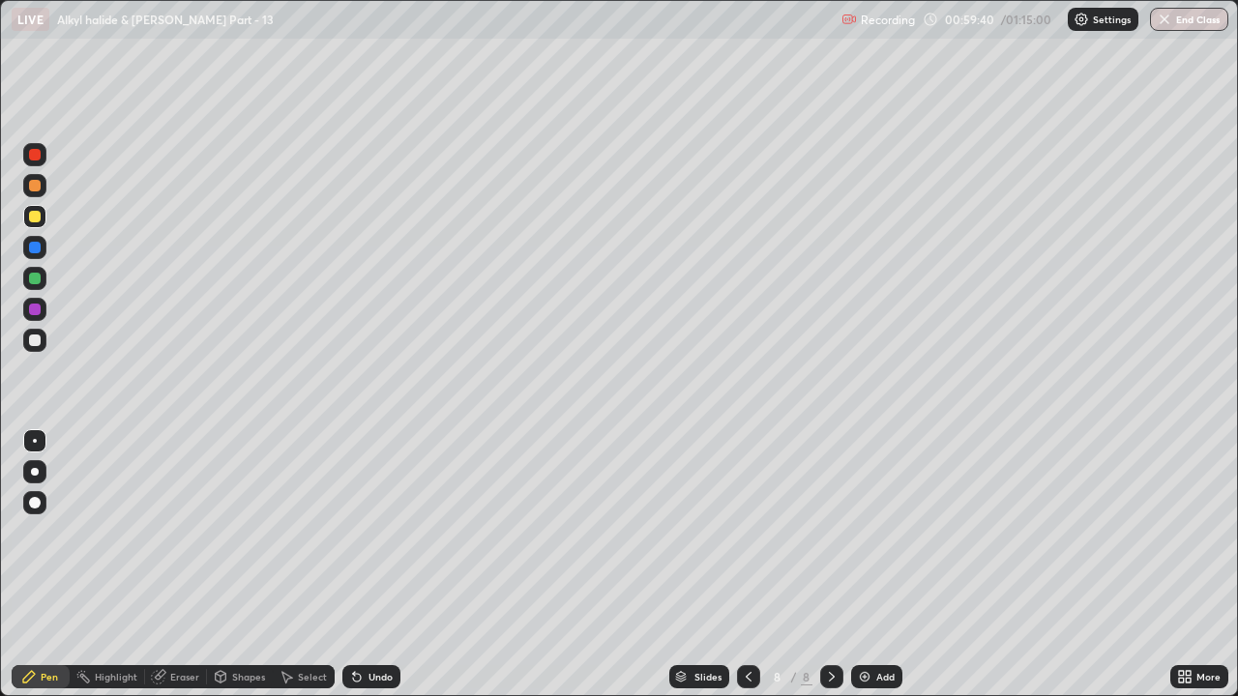
click at [39, 343] on div at bounding box center [35, 341] width 12 height 12
click at [37, 277] on div at bounding box center [35, 279] width 12 height 12
click at [42, 216] on div at bounding box center [34, 216] width 23 height 23
click at [353, 532] on icon at bounding box center [354, 673] width 2 height 2
click at [350, 532] on icon at bounding box center [356, 676] width 15 height 15
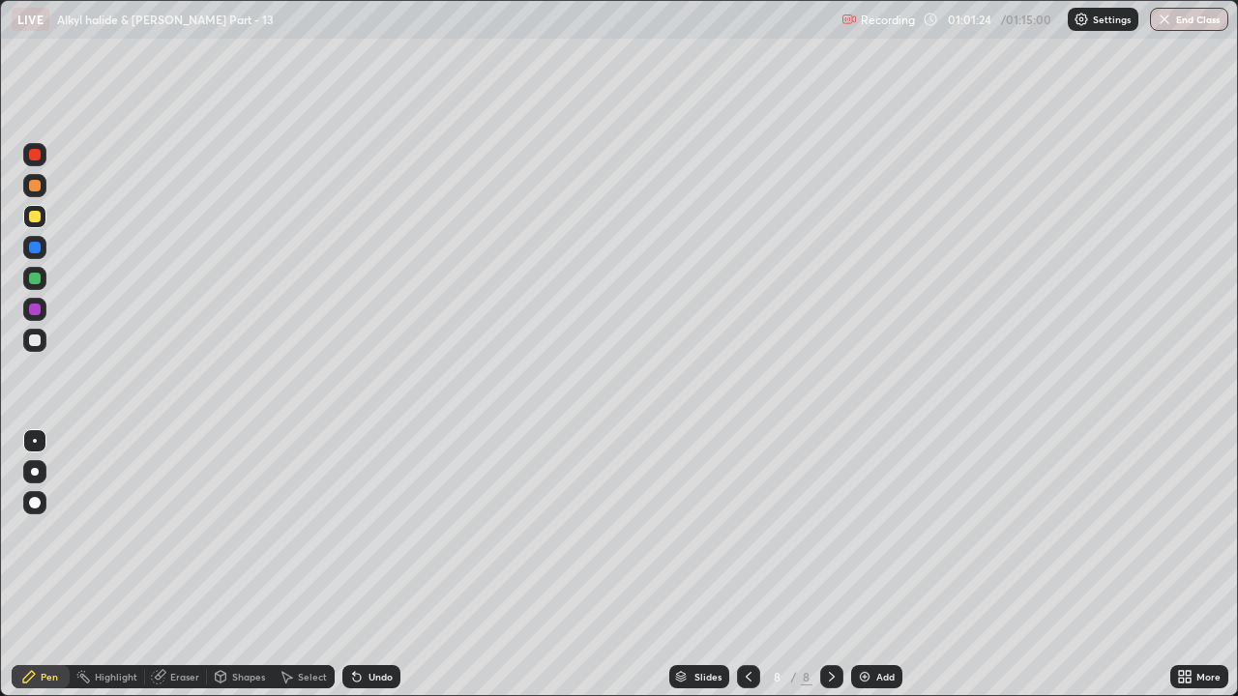
click at [353, 532] on icon at bounding box center [354, 673] width 2 height 2
click at [37, 342] on div at bounding box center [35, 341] width 12 height 12
click at [861, 532] on img at bounding box center [864, 676] width 15 height 15
click at [370, 532] on div "Undo" at bounding box center [371, 676] width 58 height 23
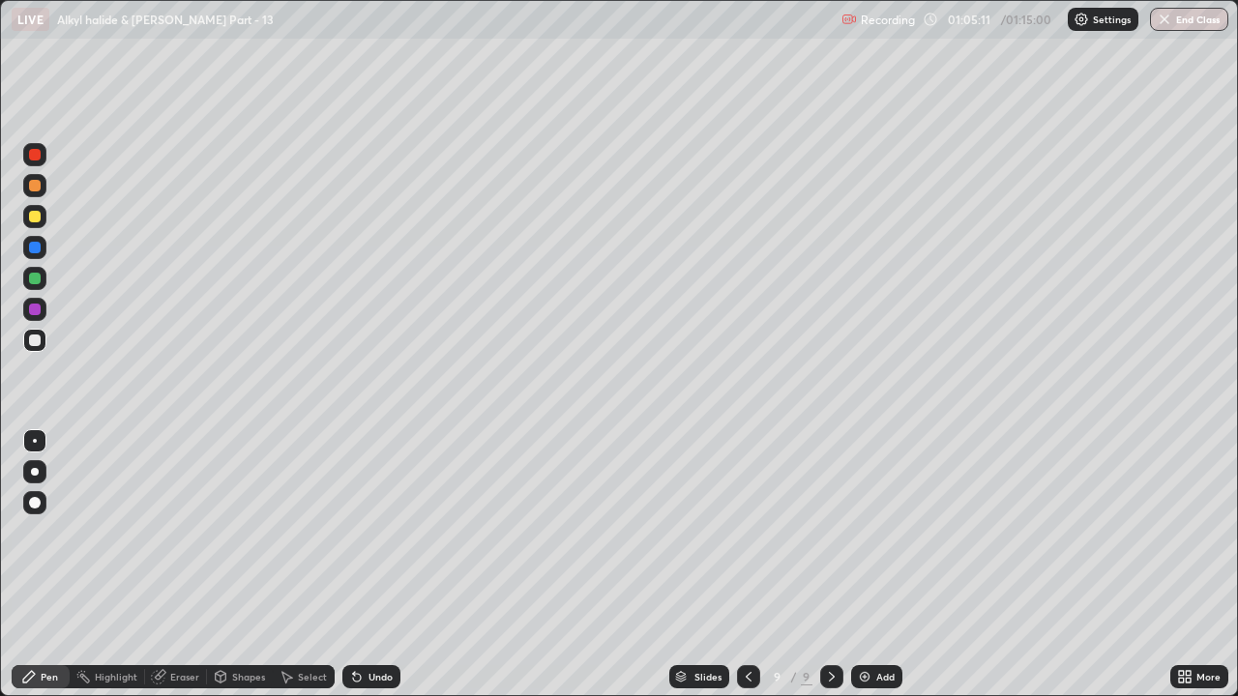
click at [365, 532] on div "Undo" at bounding box center [371, 676] width 58 height 23
click at [364, 532] on div "Undo" at bounding box center [371, 676] width 58 height 23
click at [368, 532] on div "Undo" at bounding box center [380, 677] width 24 height 10
click at [170, 532] on div "Eraser" at bounding box center [184, 677] width 29 height 10
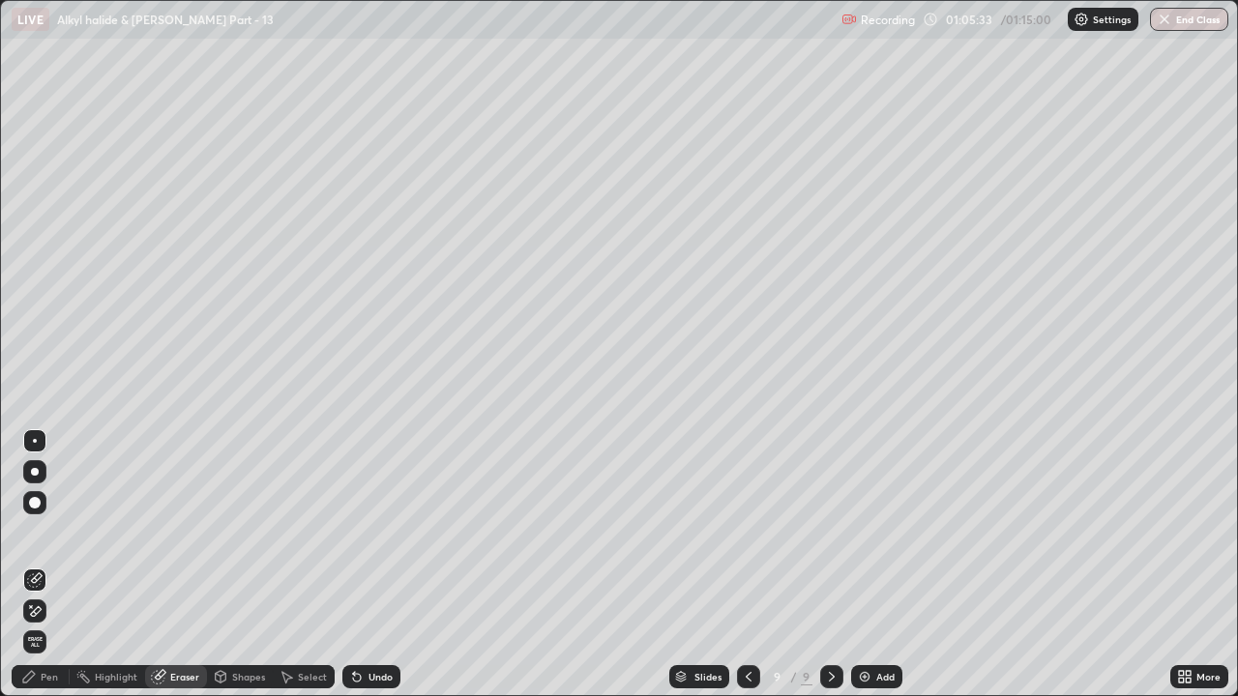
click at [59, 532] on div "Pen" at bounding box center [41, 676] width 58 height 23
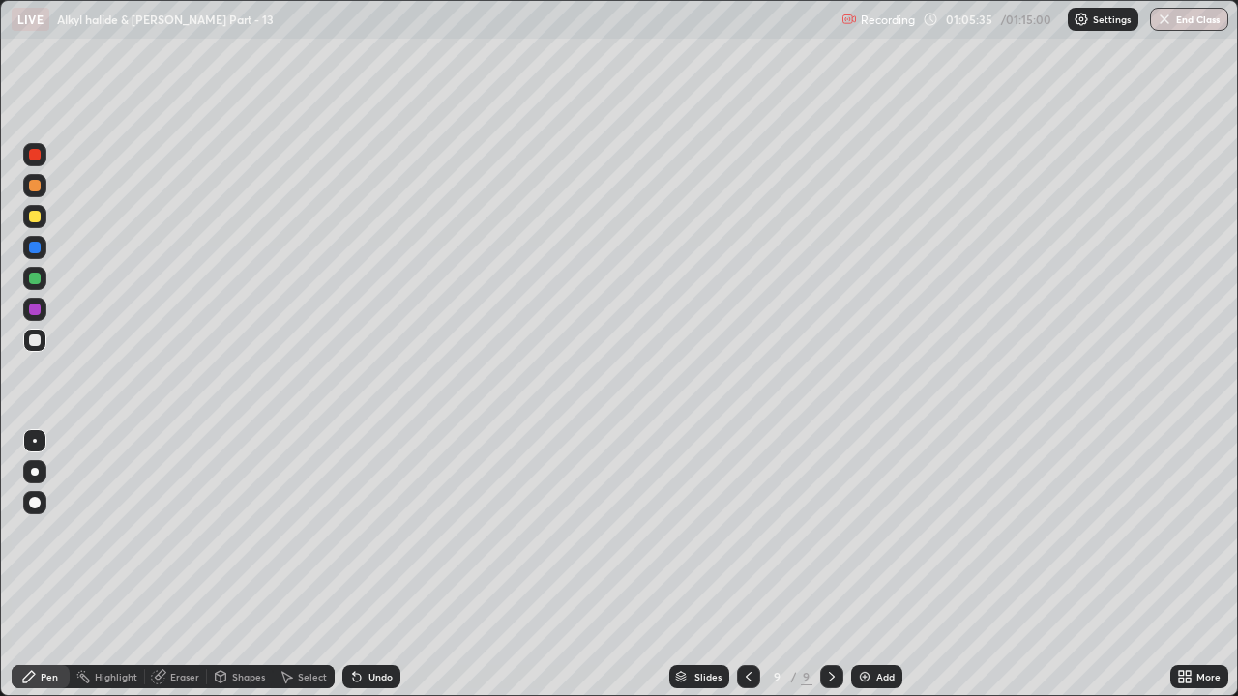
click at [45, 279] on div at bounding box center [34, 278] width 23 height 23
click at [361, 532] on icon at bounding box center [356, 676] width 15 height 15
click at [354, 532] on icon at bounding box center [357, 678] width 8 height 8
click at [358, 532] on icon at bounding box center [356, 676] width 15 height 15
click at [360, 532] on icon at bounding box center [356, 676] width 15 height 15
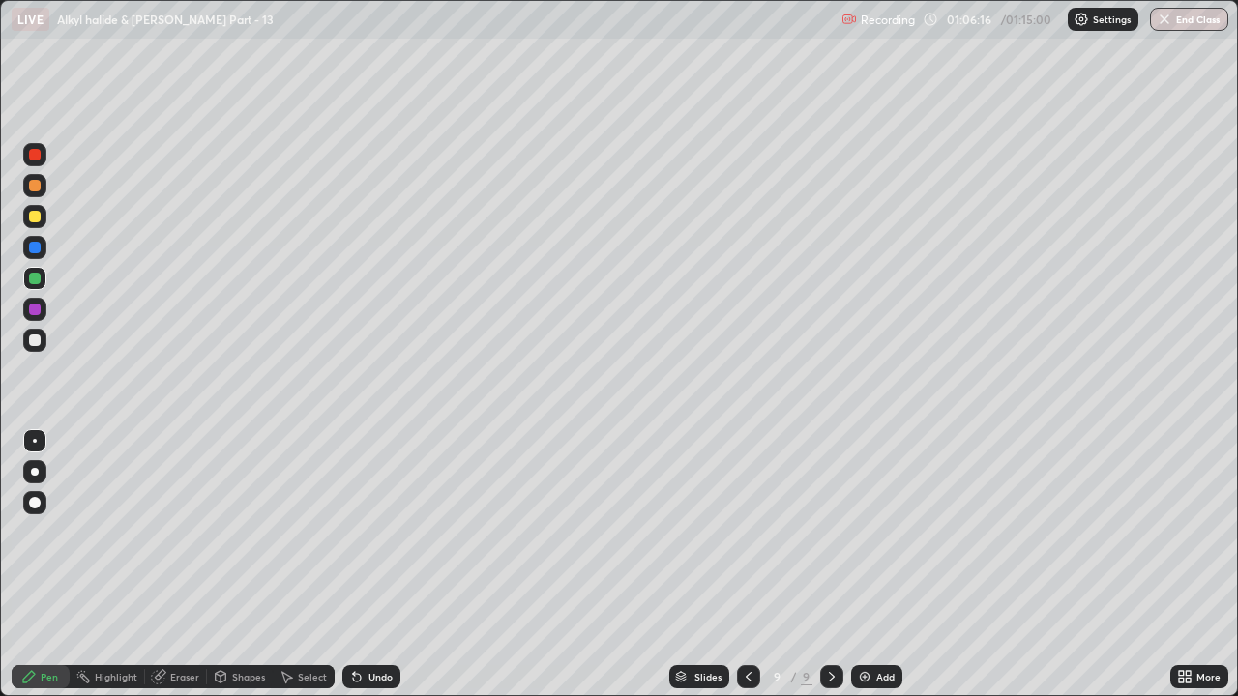
click at [362, 532] on div "Undo" at bounding box center [371, 676] width 58 height 23
click at [369, 532] on div "Undo" at bounding box center [380, 677] width 24 height 10
click at [42, 343] on div at bounding box center [34, 340] width 23 height 23
click at [166, 532] on div "Eraser" at bounding box center [176, 676] width 62 height 23
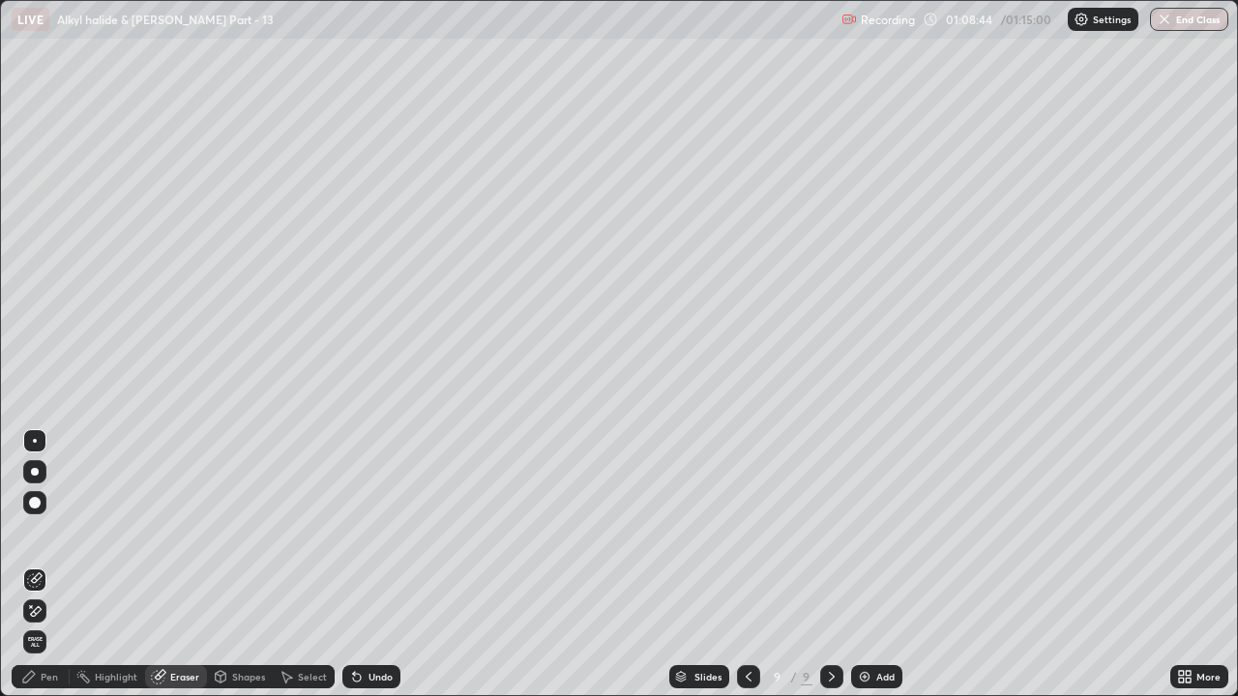
click at [37, 532] on div "Pen" at bounding box center [41, 676] width 58 height 23
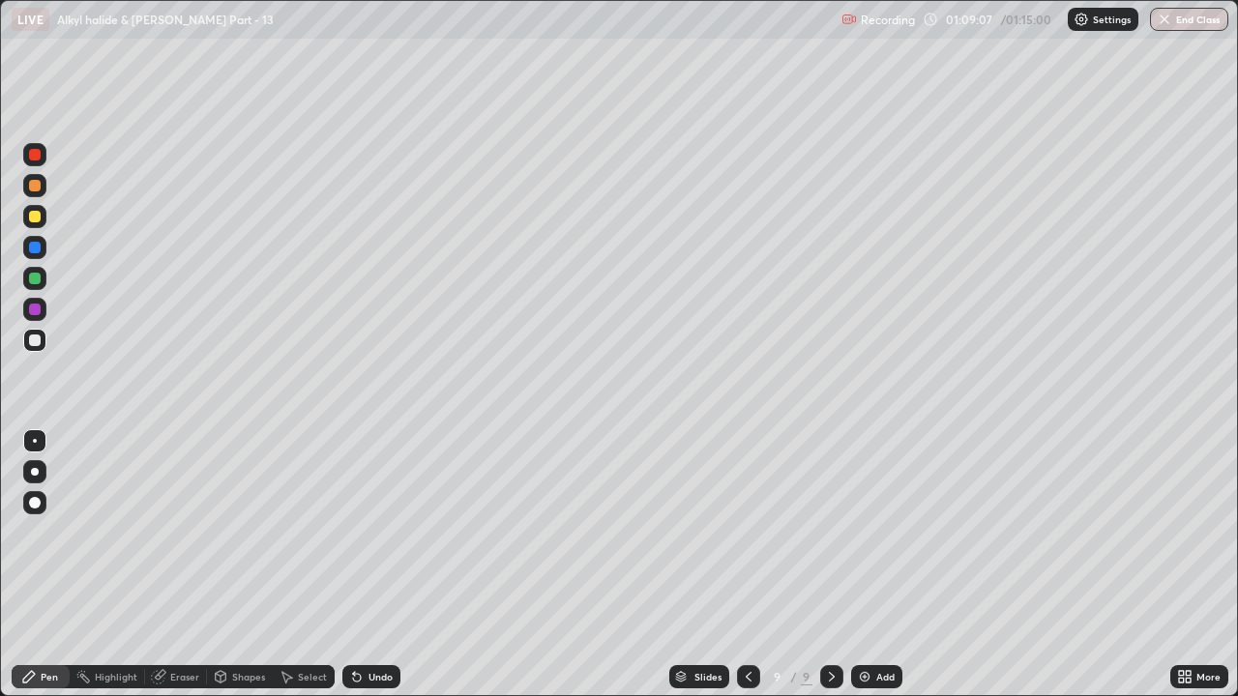
click at [44, 224] on div at bounding box center [34, 216] width 23 height 23
click at [373, 532] on div "Undo" at bounding box center [380, 677] width 24 height 10
click at [370, 532] on div "Undo" at bounding box center [380, 677] width 24 height 10
click at [368, 532] on div "Undo" at bounding box center [380, 677] width 24 height 10
click at [177, 532] on div "Eraser" at bounding box center [184, 677] width 29 height 10
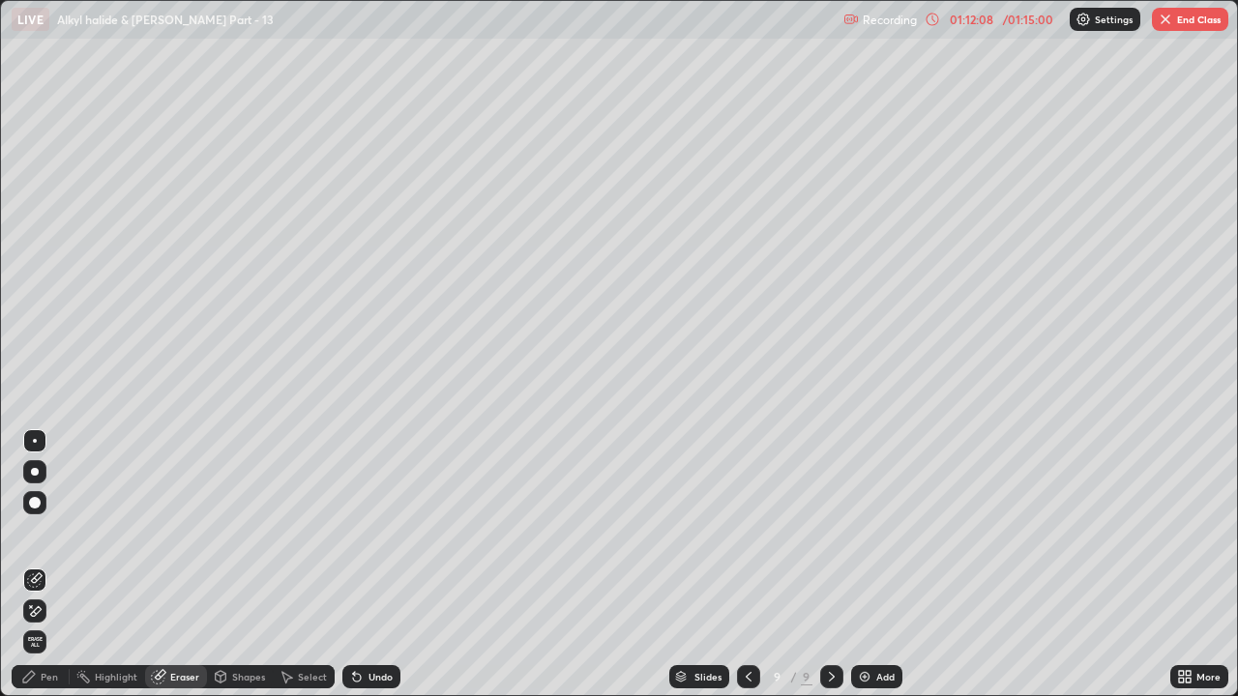
click at [44, 532] on div "Pen" at bounding box center [49, 677] width 17 height 10
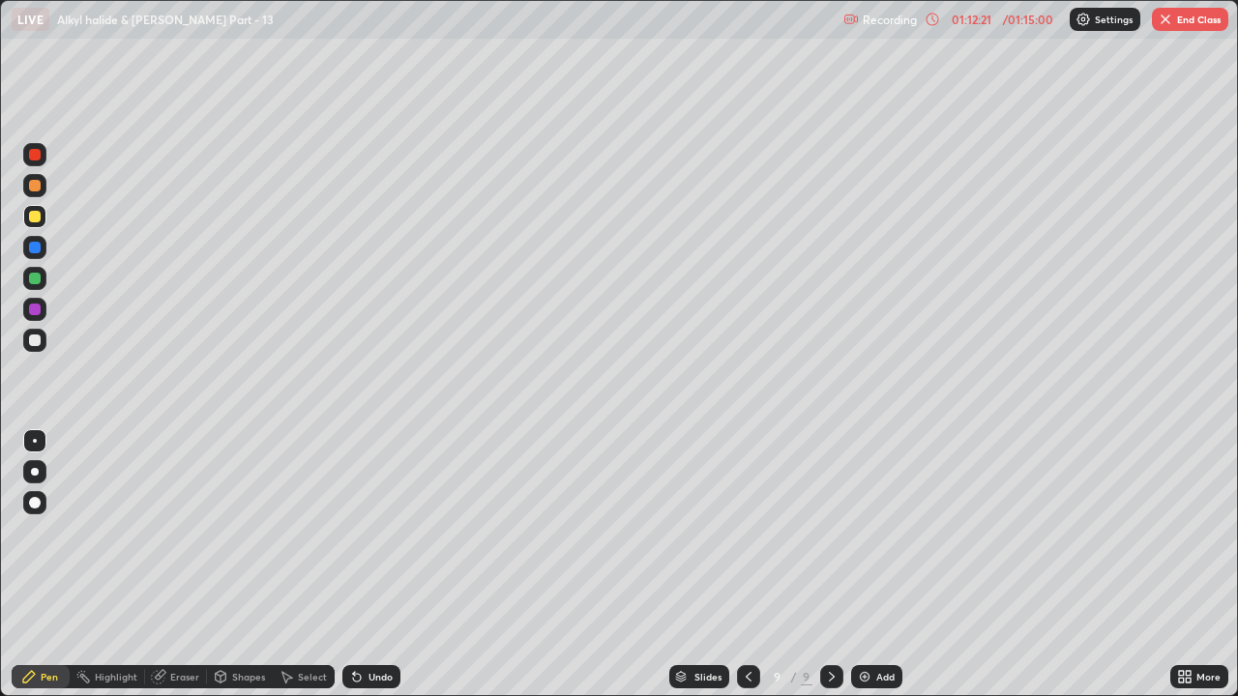
click at [861, 532] on img at bounding box center [864, 676] width 15 height 15
click at [33, 344] on div at bounding box center [35, 341] width 12 height 12
click at [34, 223] on div at bounding box center [34, 216] width 23 height 23
click at [368, 532] on div "Undo" at bounding box center [380, 677] width 24 height 10
click at [35, 341] on div at bounding box center [35, 341] width 12 height 12
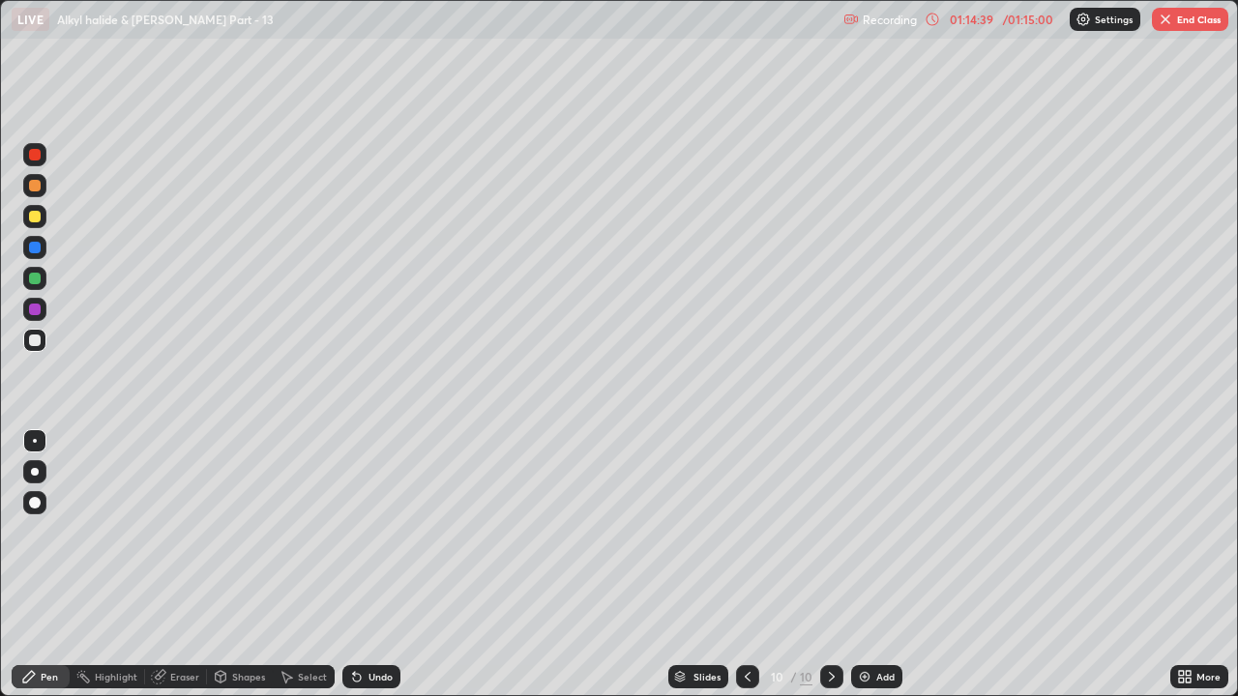
click at [372, 532] on div "Undo" at bounding box center [380, 677] width 24 height 10
click at [369, 532] on div "Undo" at bounding box center [371, 676] width 58 height 23
click at [36, 218] on div at bounding box center [35, 217] width 12 height 12
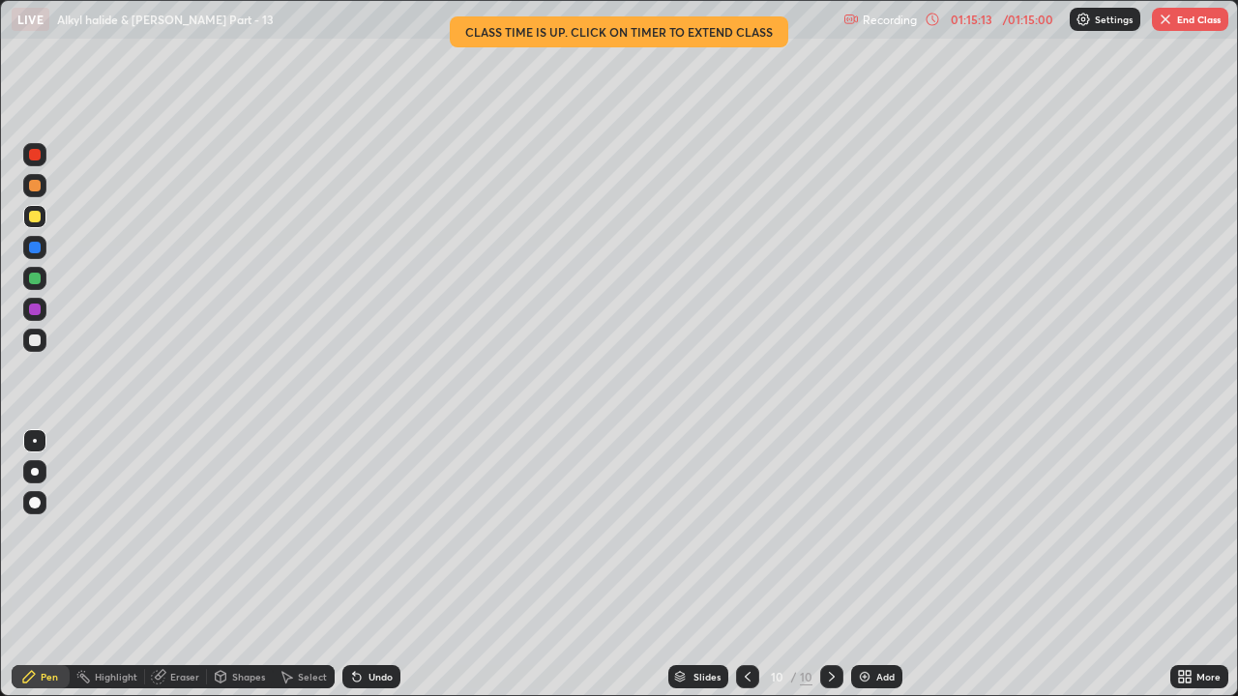
click at [34, 345] on div at bounding box center [35, 341] width 12 height 12
click at [1190, 24] on button "End Class" at bounding box center [1189, 19] width 76 height 23
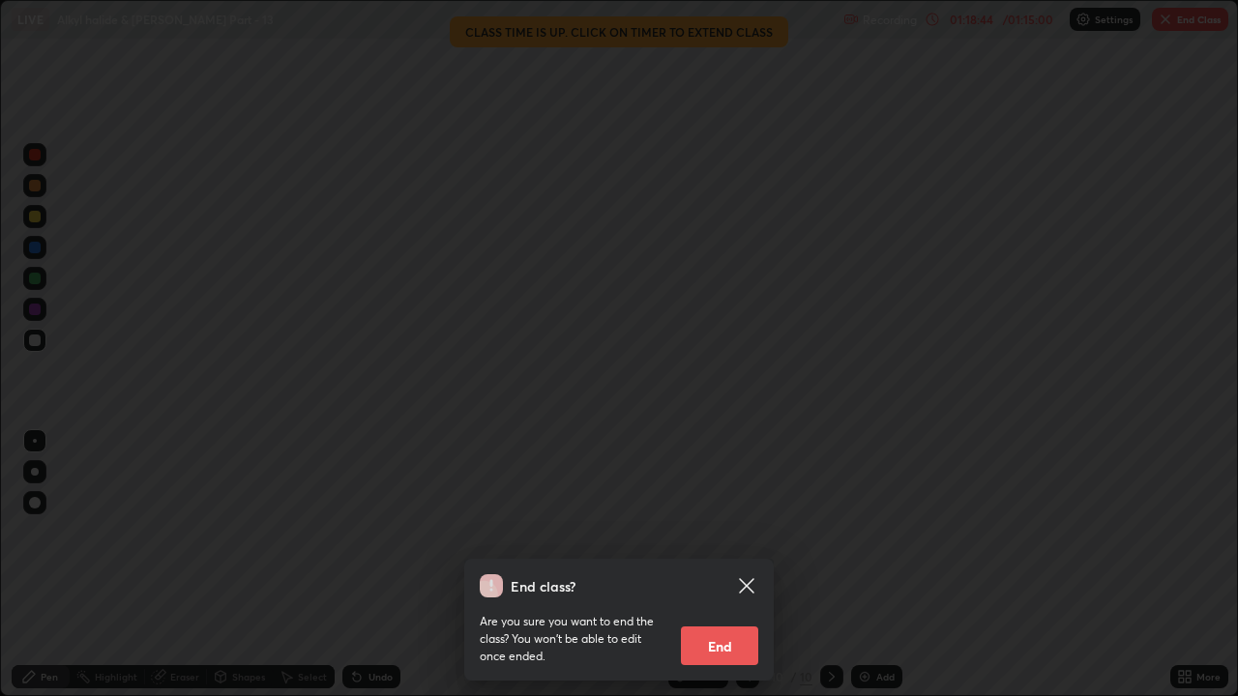
click at [733, 532] on button "End" at bounding box center [719, 646] width 77 height 39
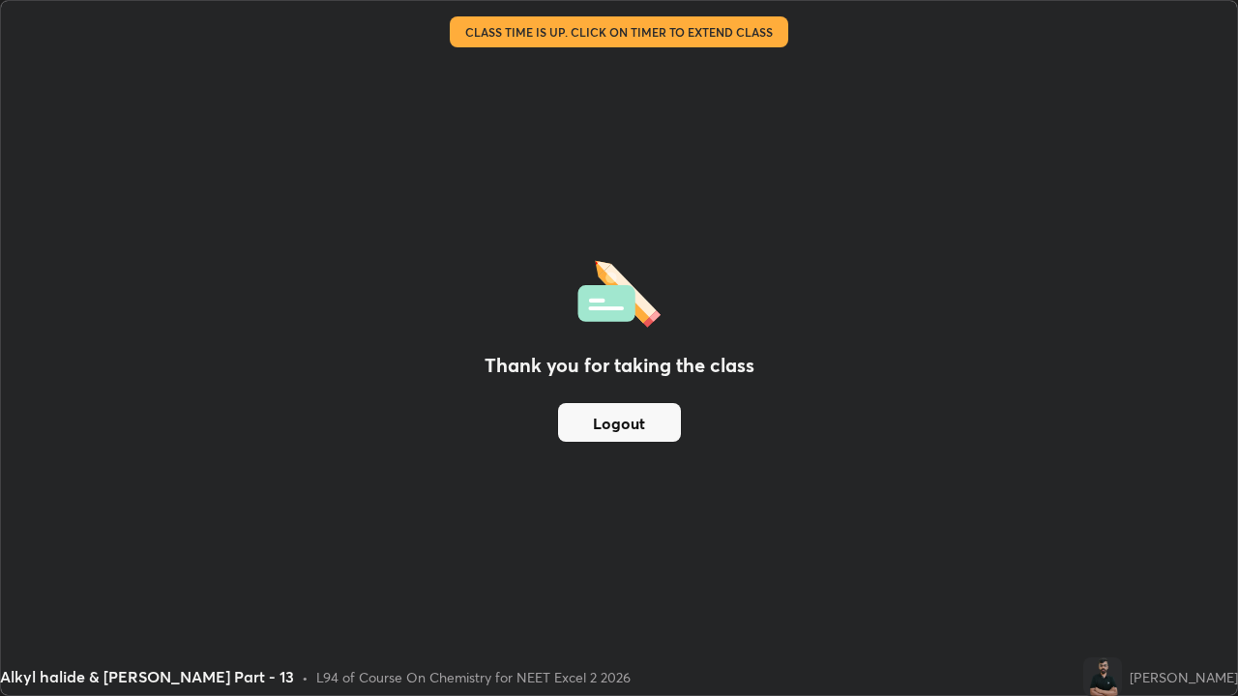
click at [594, 430] on button "Logout" at bounding box center [619, 422] width 123 height 39
